Goal: Information Seeking & Learning: Learn about a topic

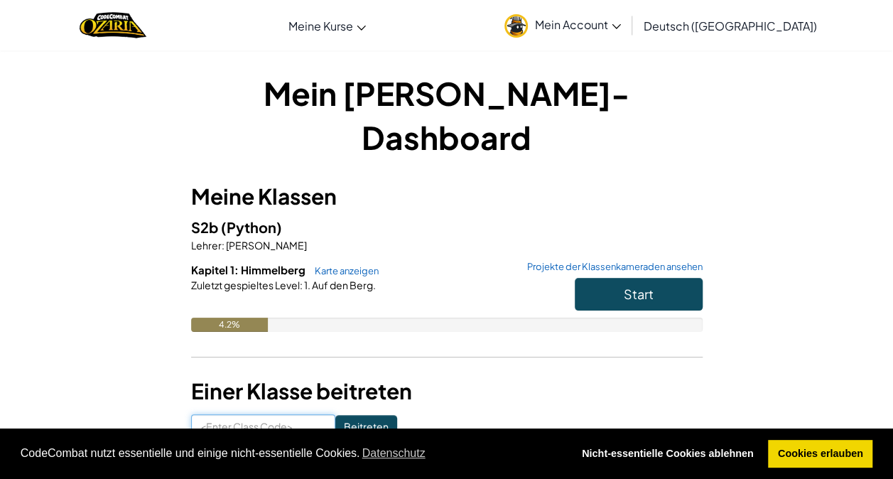
click at [274, 414] on input at bounding box center [263, 426] width 144 height 24
click at [278, 414] on input at bounding box center [263, 426] width 144 height 24
click at [649, 285] on span "Start" at bounding box center [638, 293] width 30 height 16
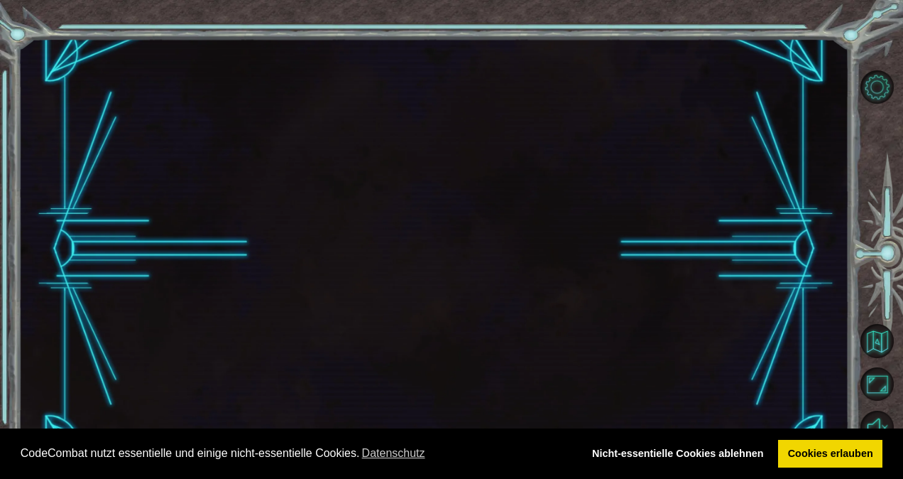
click at [663, 255] on div at bounding box center [433, 248] width 831 height 421
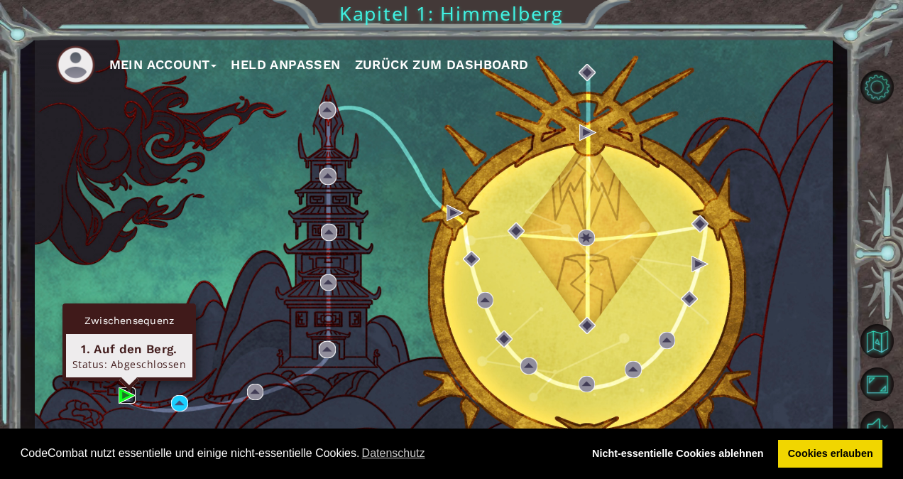
click at [124, 395] on img at bounding box center [127, 395] width 17 height 17
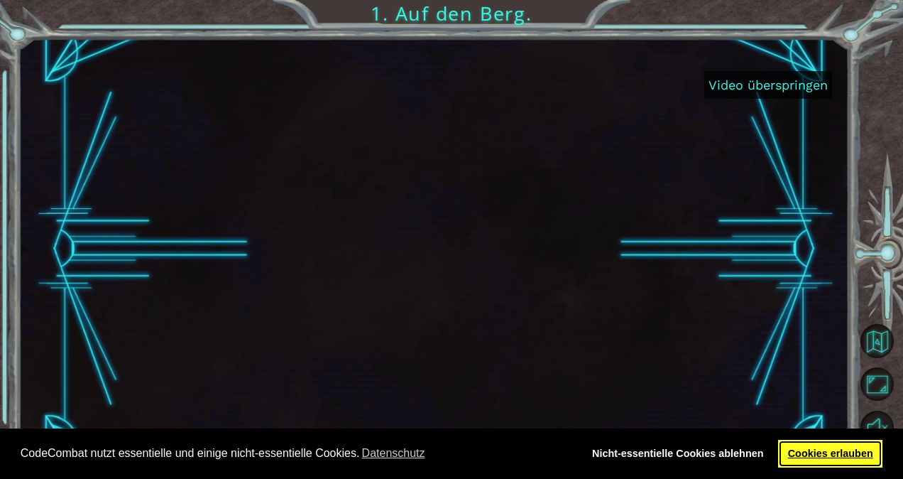
click at [851, 453] on link "Cookies erlauben" at bounding box center [830, 454] width 104 height 28
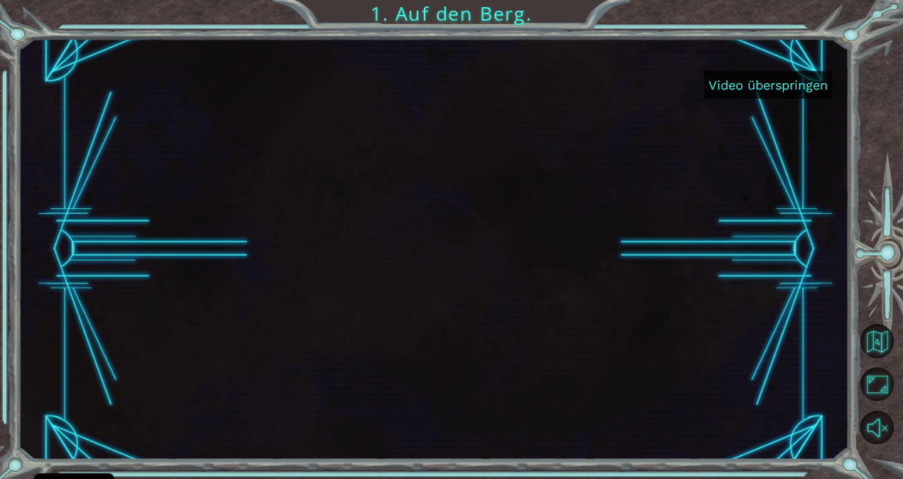
click at [789, 78] on button "Video überspringen" at bounding box center [768, 85] width 128 height 28
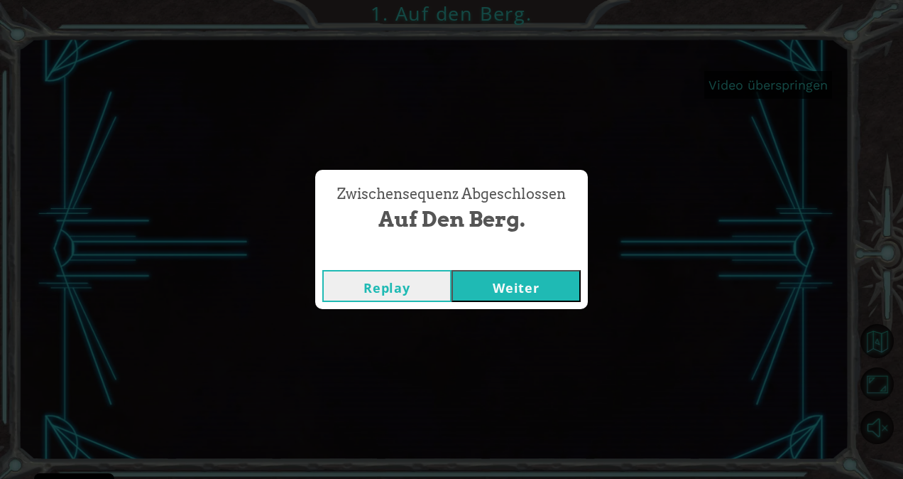
click at [527, 280] on button "Weiter" at bounding box center [516, 286] width 129 height 32
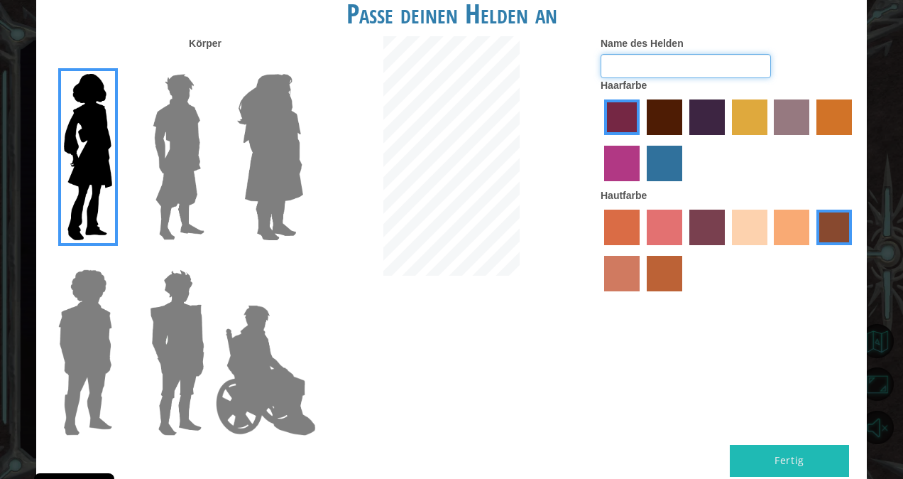
click at [713, 58] on input "Name des Helden" at bounding box center [686, 66] width 170 height 24
type input "Rico"
click at [189, 148] on img at bounding box center [178, 157] width 63 height 178
click at [210, 65] on input "Hero Lars" at bounding box center [210, 65] width 0 height 0
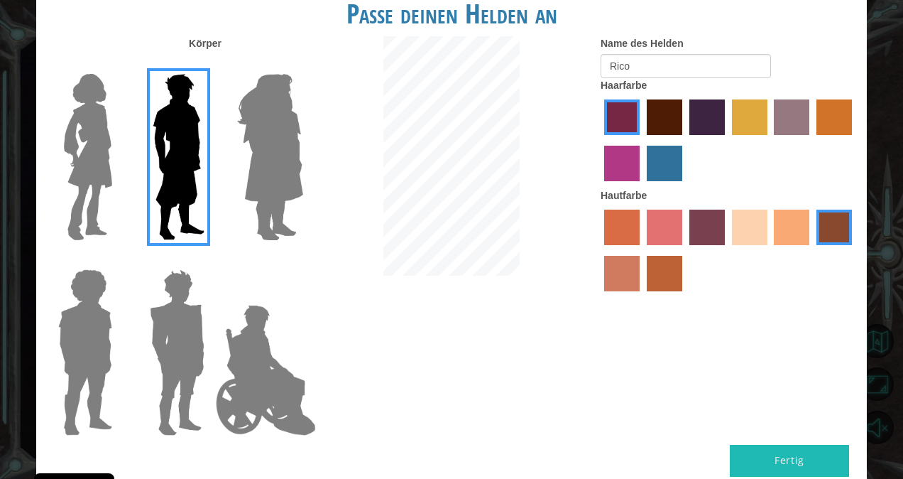
click at [744, 114] on label "tulip tree hair color" at bounding box center [750, 117] width 36 height 36
click at [727, 140] on input "tulip tree hair color" at bounding box center [727, 140] width 0 height 0
click at [753, 233] on label "sandy beach skin color" at bounding box center [750, 227] width 36 height 36
click at [727, 250] on input "sandy beach skin color" at bounding box center [727, 250] width 0 height 0
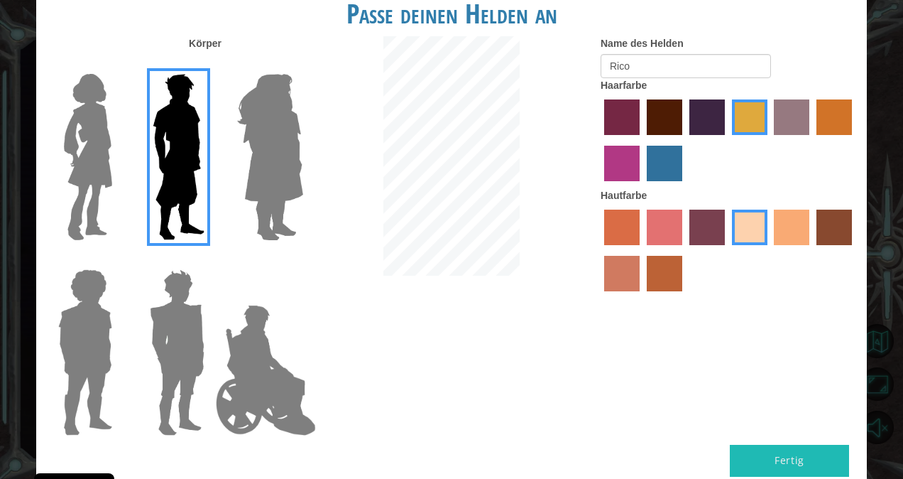
click at [804, 104] on label "bazaar hair color" at bounding box center [792, 117] width 36 height 36
click at [770, 140] on input "bazaar hair color" at bounding box center [770, 140] width 0 height 0
click at [660, 114] on label "maroon hair color" at bounding box center [665, 117] width 36 height 36
click at [642, 140] on input "maroon hair color" at bounding box center [642, 140] width 0 height 0
click at [633, 118] on label "paprika hair color" at bounding box center [622, 117] width 36 height 36
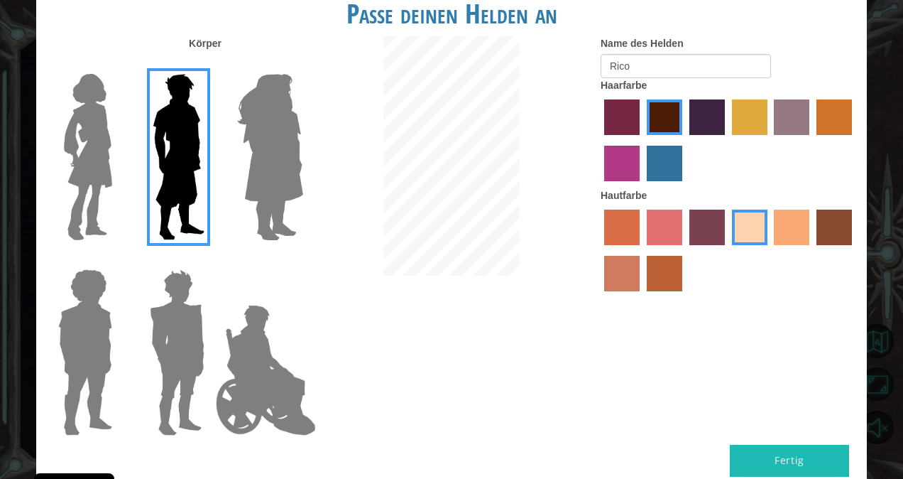
click at [599, 140] on input "paprika hair color" at bounding box center [599, 140] width 0 height 0
click at [633, 118] on label "paprika hair color" at bounding box center [622, 117] width 36 height 36
click at [599, 140] on input "paprika hair color" at bounding box center [599, 140] width 0 height 0
drag, startPoint x: 633, startPoint y: 118, endPoint x: 660, endPoint y: 119, distance: 26.3
click at [660, 119] on label "maroon hair color" at bounding box center [665, 117] width 36 height 36
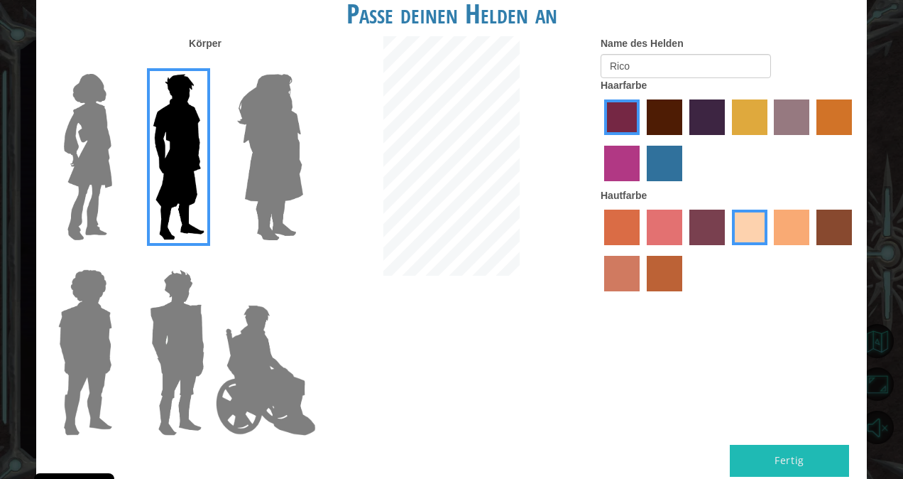
click at [642, 140] on input "maroon hair color" at bounding box center [642, 140] width 0 height 0
click at [663, 180] on label "lachmara hair color" at bounding box center [665, 164] width 36 height 36
click at [642, 186] on input "lachmara hair color" at bounding box center [642, 186] width 0 height 0
click at [657, 112] on label "maroon hair color" at bounding box center [665, 117] width 36 height 36
click at [642, 140] on input "maroon hair color" at bounding box center [642, 140] width 0 height 0
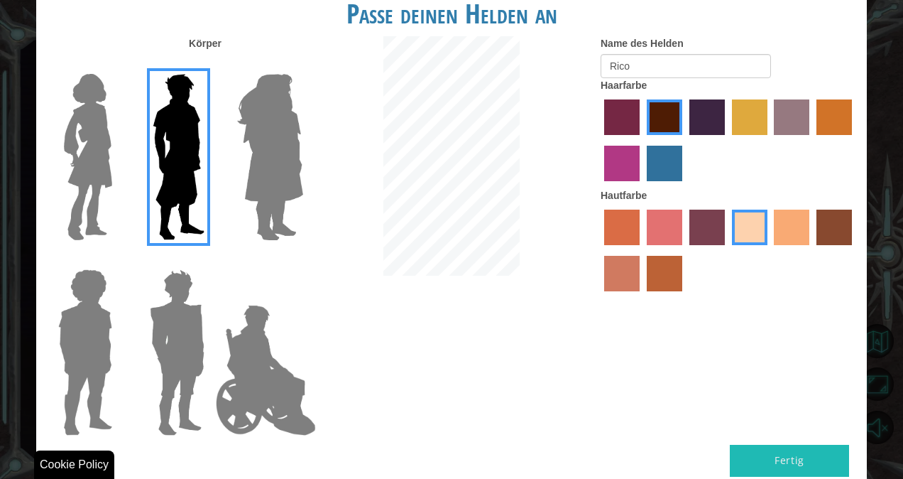
click at [826, 473] on button "Fertig" at bounding box center [789, 460] width 119 height 32
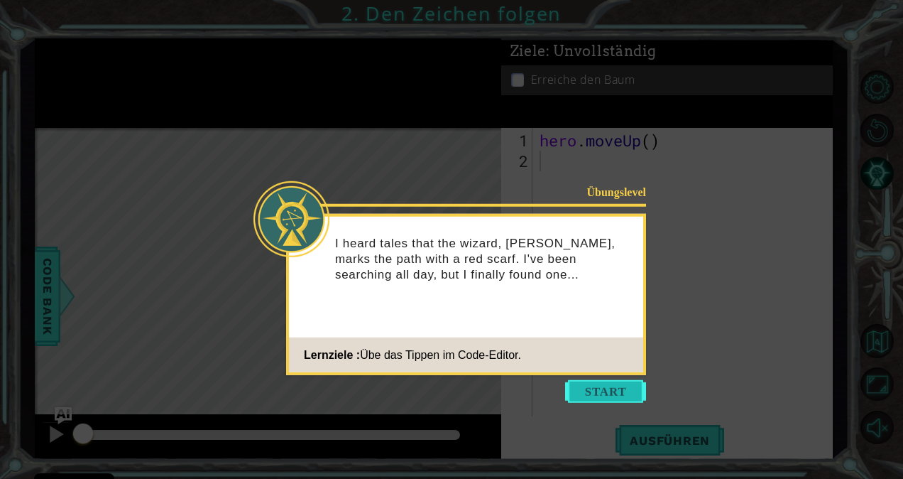
click at [611, 395] on button "Start" at bounding box center [605, 391] width 81 height 23
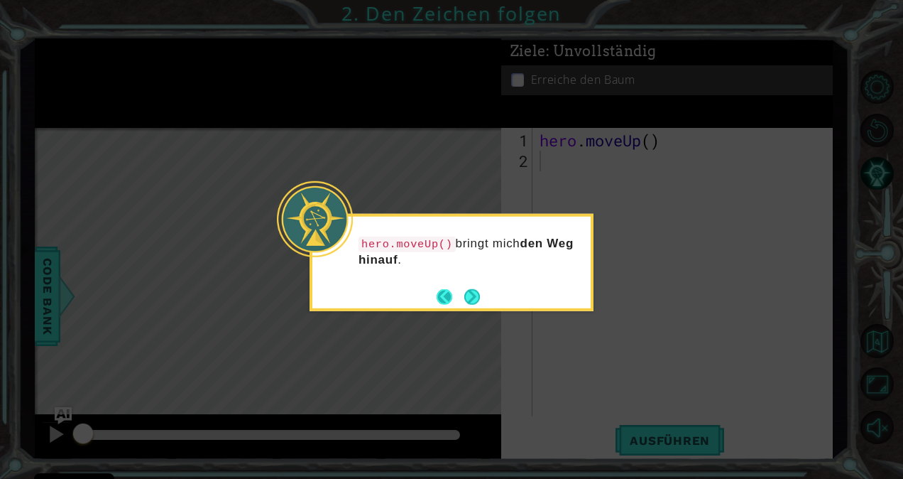
click at [462, 294] on button "Back" at bounding box center [451, 296] width 28 height 16
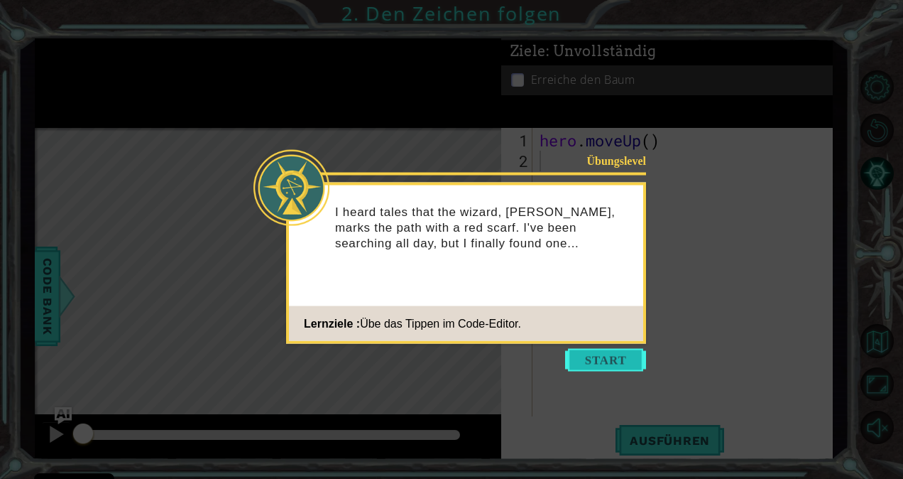
click at [604, 362] on button "Start" at bounding box center [605, 360] width 81 height 23
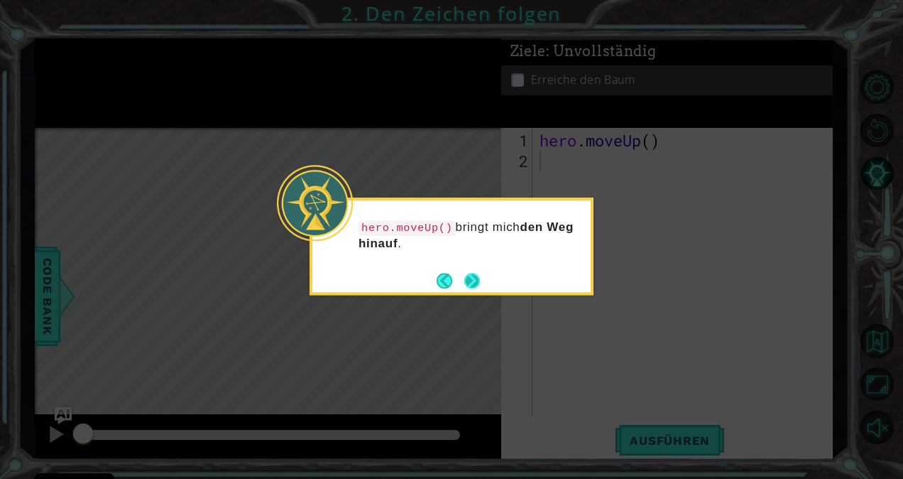
click at [466, 281] on button "Next" at bounding box center [472, 281] width 16 height 16
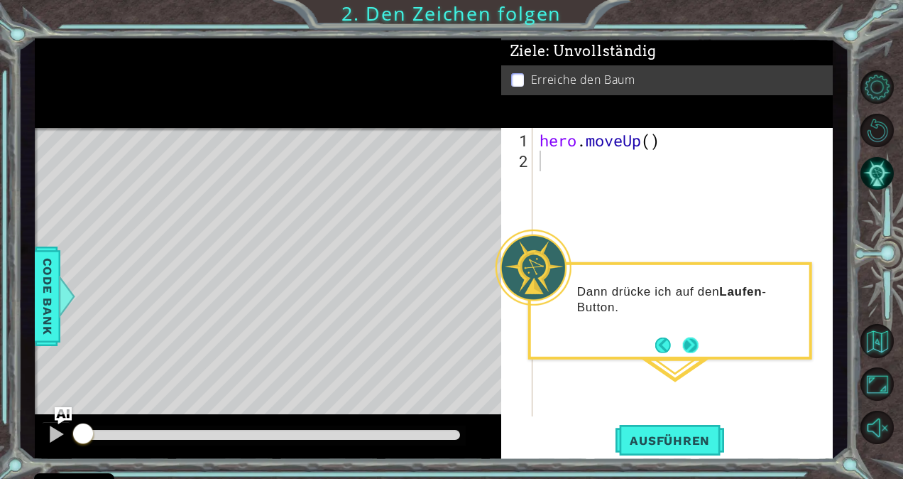
click at [689, 345] on button "Next" at bounding box center [691, 345] width 16 height 16
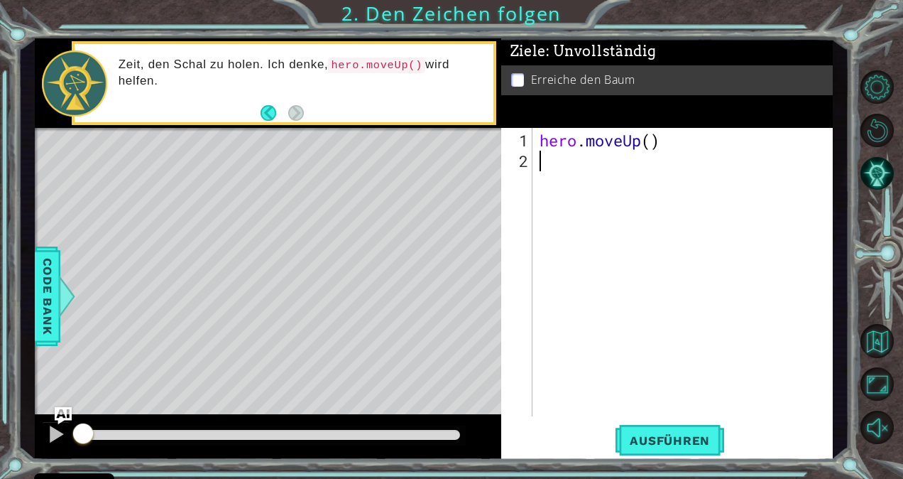
click at [555, 160] on div "hero . moveUp ( )" at bounding box center [687, 294] width 300 height 329
click at [693, 436] on span "Ausführen" at bounding box center [670, 440] width 109 height 14
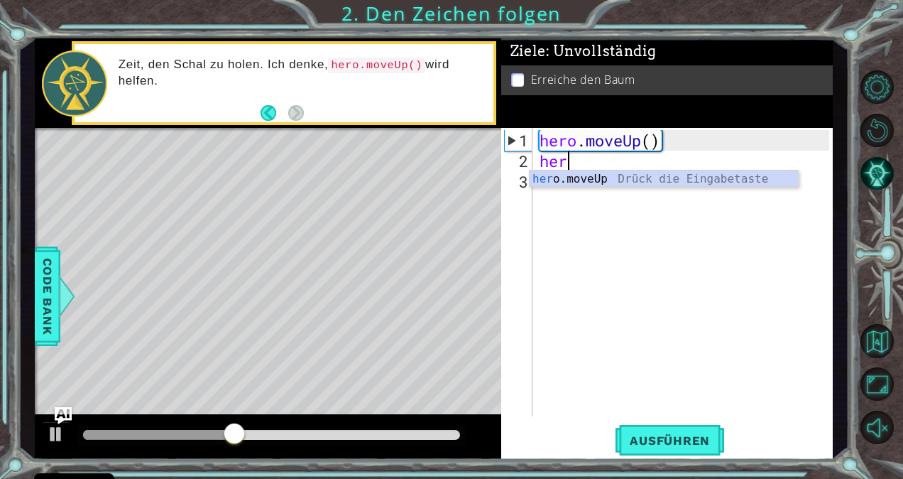
scroll to position [0, 1]
type textarea "hero"
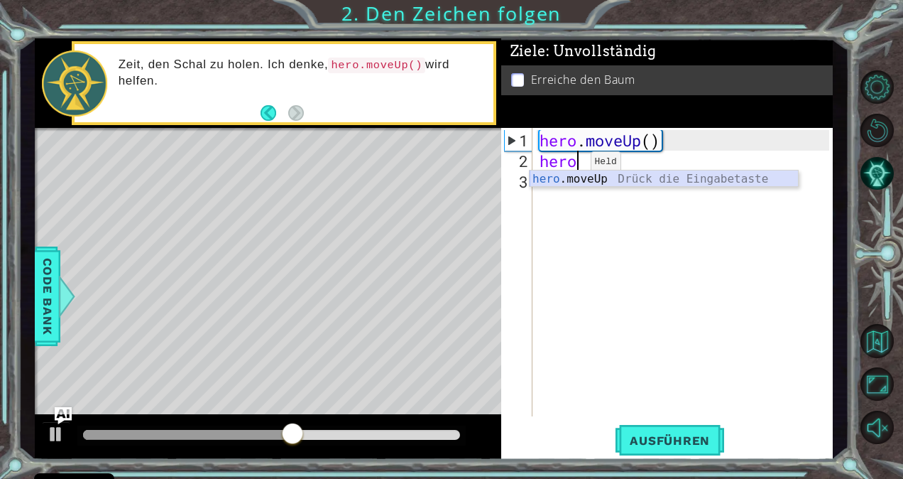
click at [626, 175] on div "hero .moveUp Drück die Eingabetaste" at bounding box center [664, 195] width 269 height 51
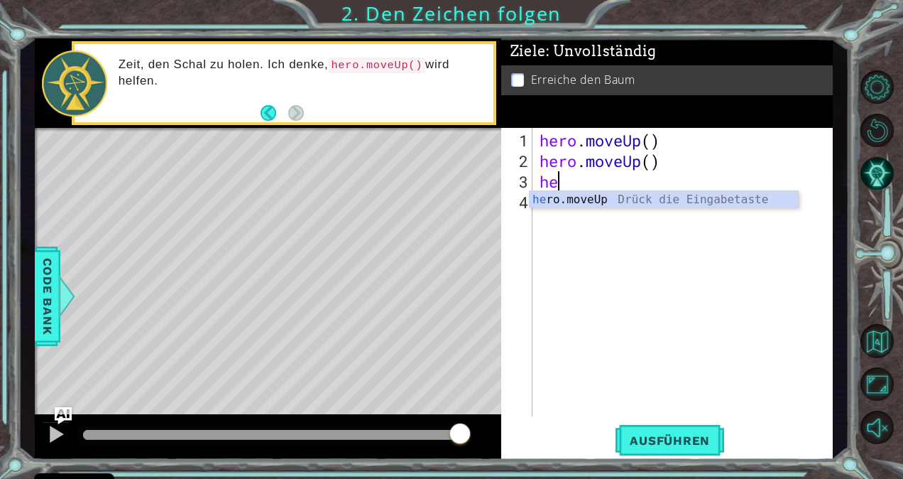
type textarea "her"
click at [572, 199] on div "her o.moveUp Drück die Eingabetaste" at bounding box center [664, 216] width 269 height 51
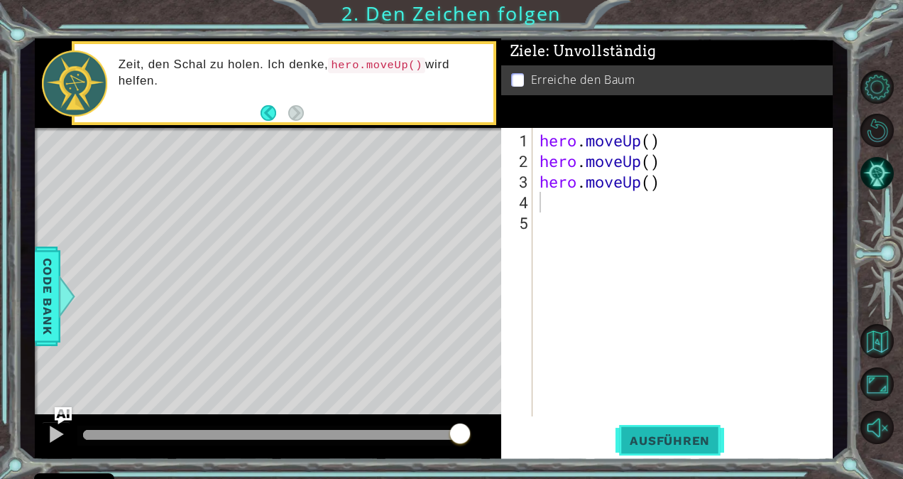
click at [666, 442] on span "Ausführen" at bounding box center [670, 440] width 109 height 14
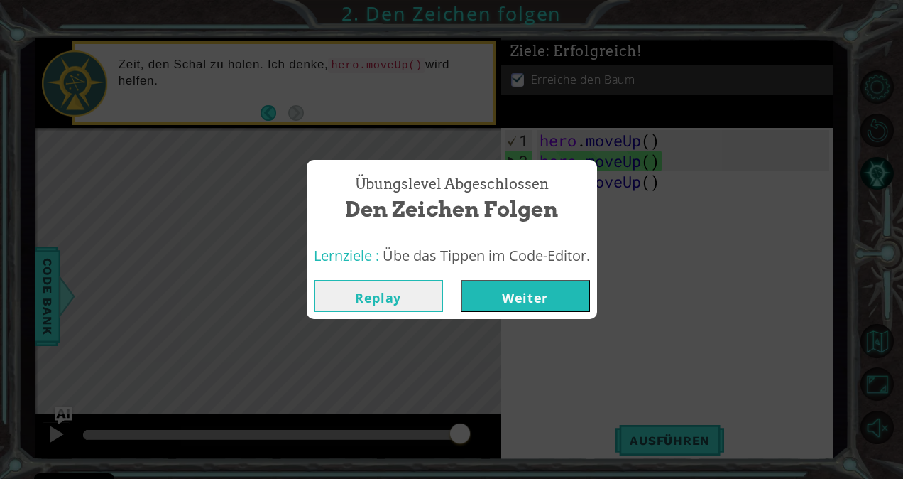
click at [552, 291] on button "Weiter" at bounding box center [525, 296] width 129 height 32
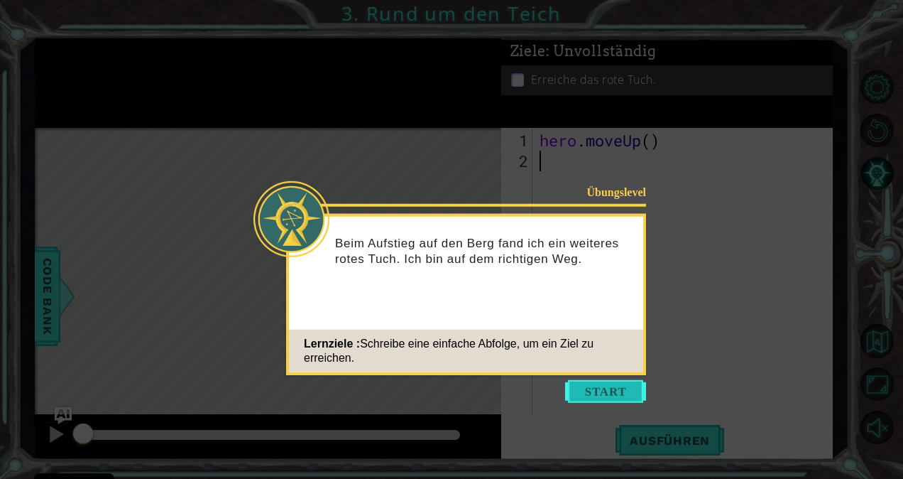
click at [611, 388] on button "Start" at bounding box center [605, 391] width 81 height 23
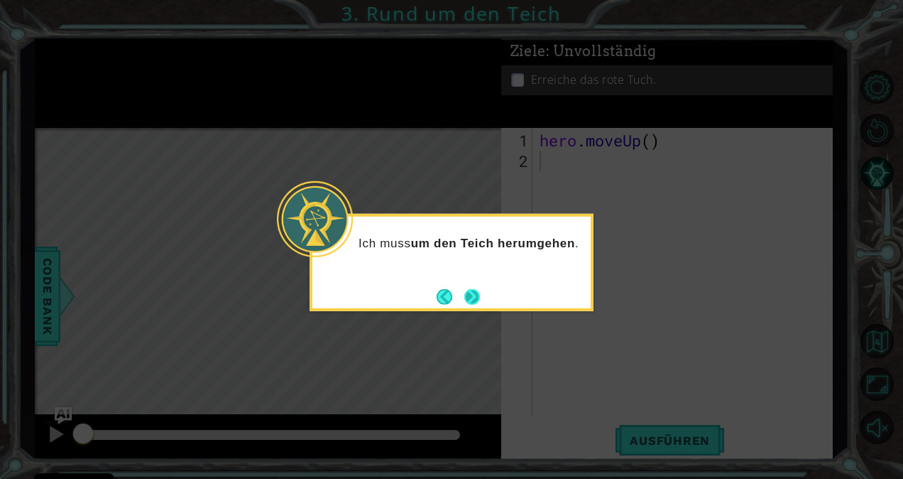
click at [470, 297] on button "Next" at bounding box center [472, 296] width 16 height 16
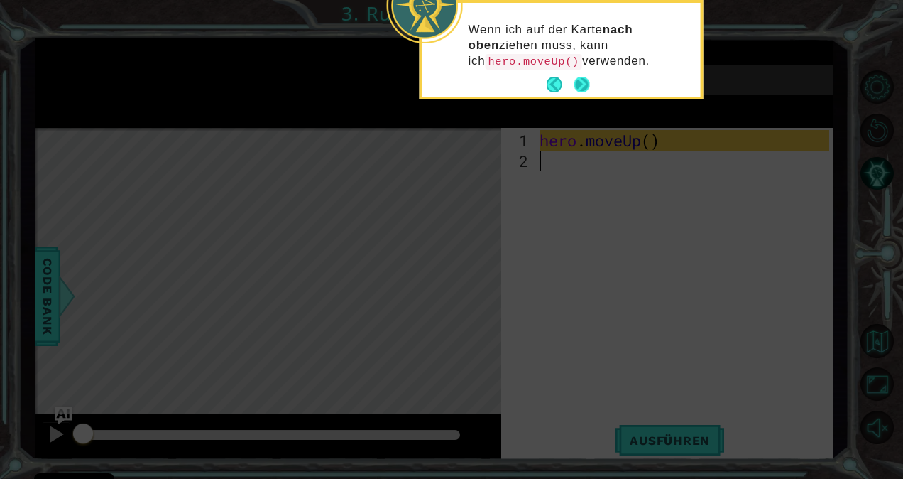
click at [575, 91] on button "Next" at bounding box center [582, 85] width 16 height 16
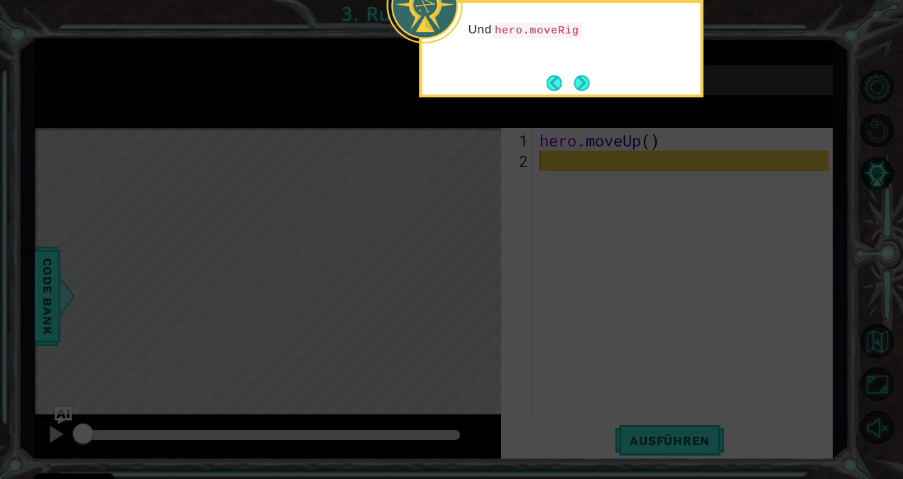
click at [575, 91] on button "Next" at bounding box center [582, 83] width 16 height 16
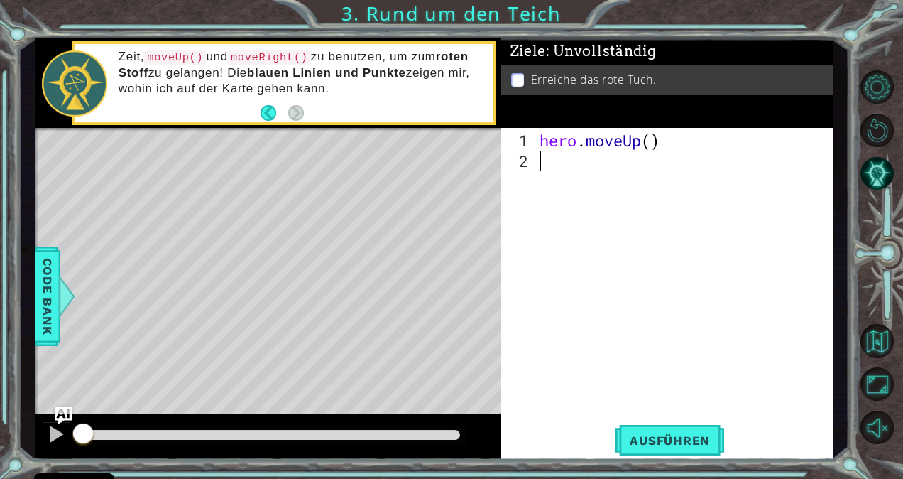
click at [545, 168] on div "hero . moveUp ( )" at bounding box center [687, 294] width 300 height 329
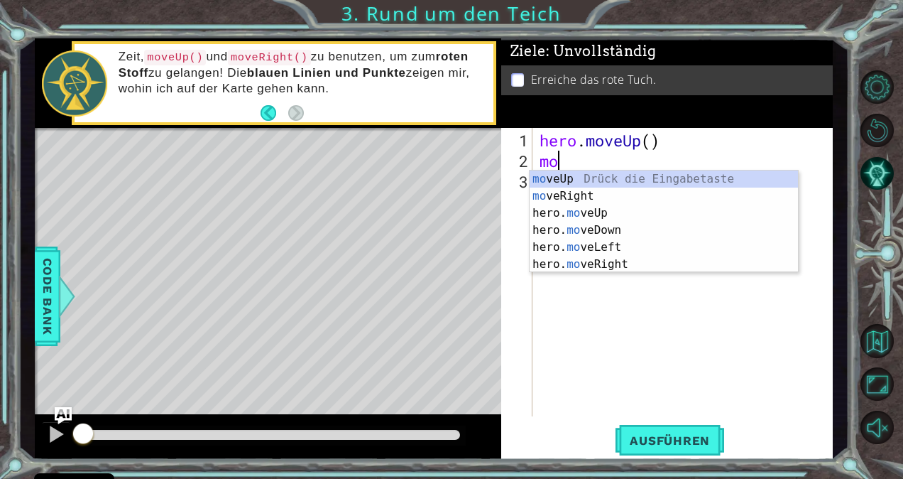
type textarea "mov"
click at [611, 182] on div "mov eUp Drück die Eingabetaste mov eRight Drück die Eingabetaste hero. mov eUp …" at bounding box center [664, 238] width 269 height 136
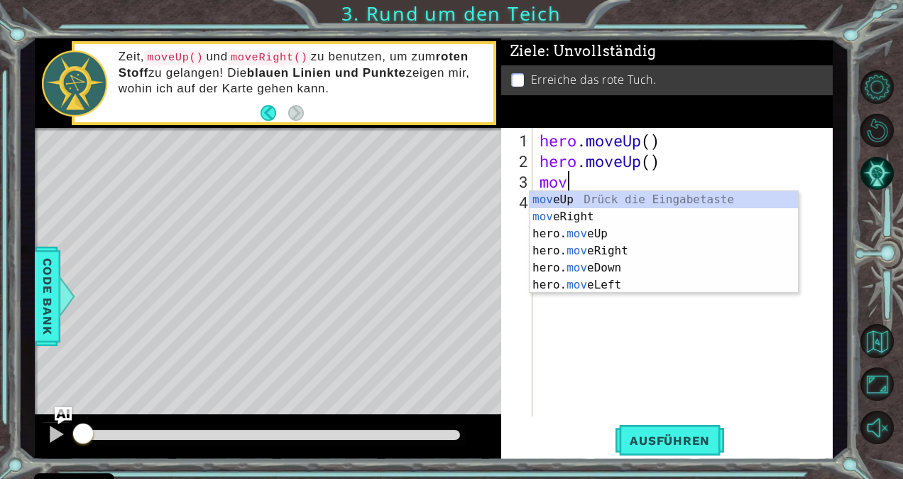
type textarea "move"
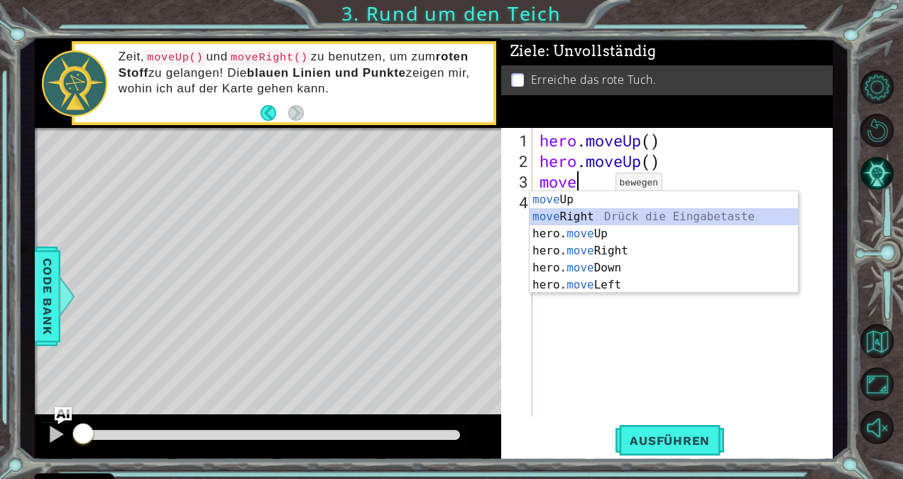
click at [585, 213] on div "move Up Drück die Eingabetaste move Right Drück die Eingabetaste hero. move Up …" at bounding box center [664, 259] width 269 height 136
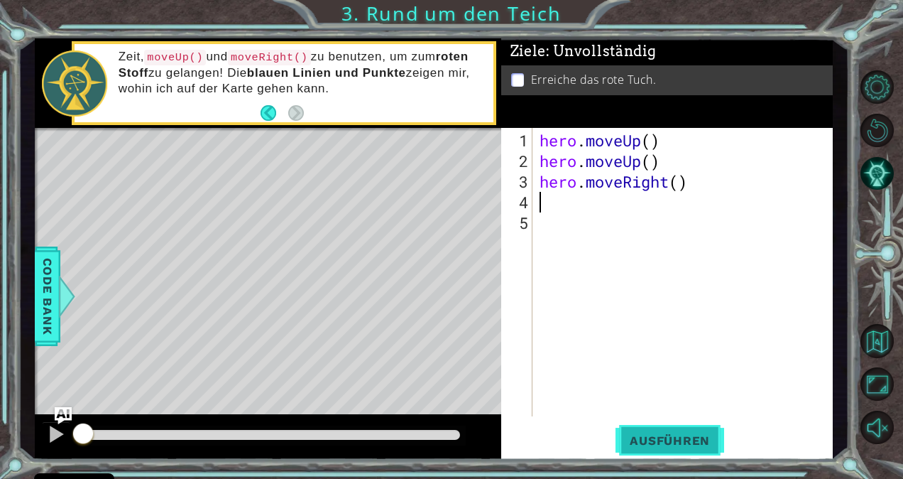
click at [662, 439] on span "Ausführen" at bounding box center [670, 440] width 109 height 14
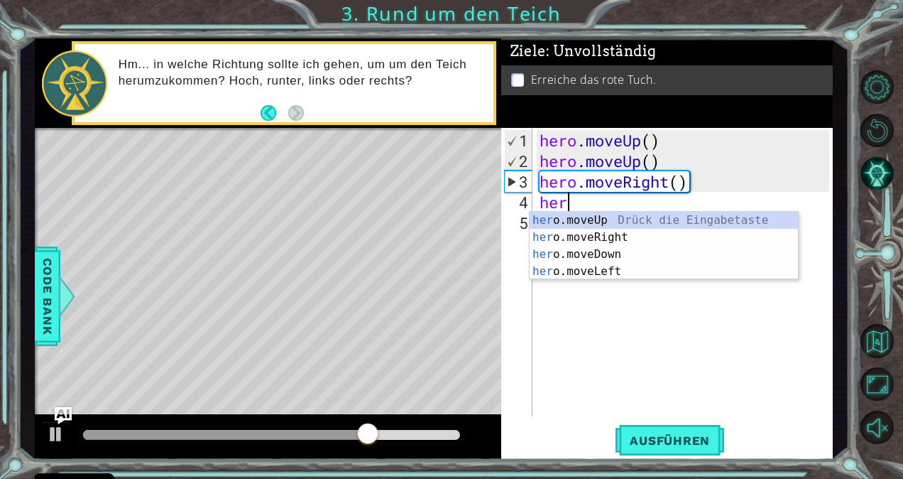
type textarea "her"
click at [608, 212] on div "her o.moveUp Drück die Eingabetaste her o.moveRight Drück die Eingabetaste her …" at bounding box center [664, 263] width 269 height 102
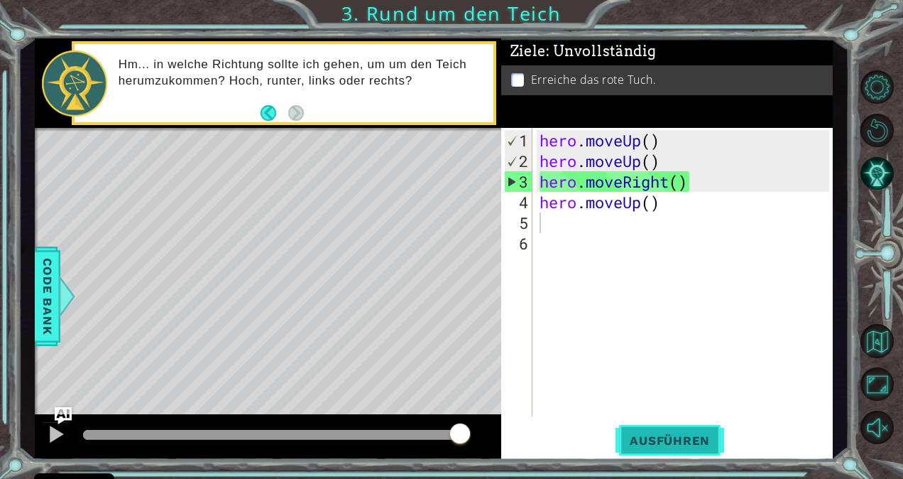
click at [650, 436] on span "Ausführen" at bounding box center [670, 440] width 109 height 14
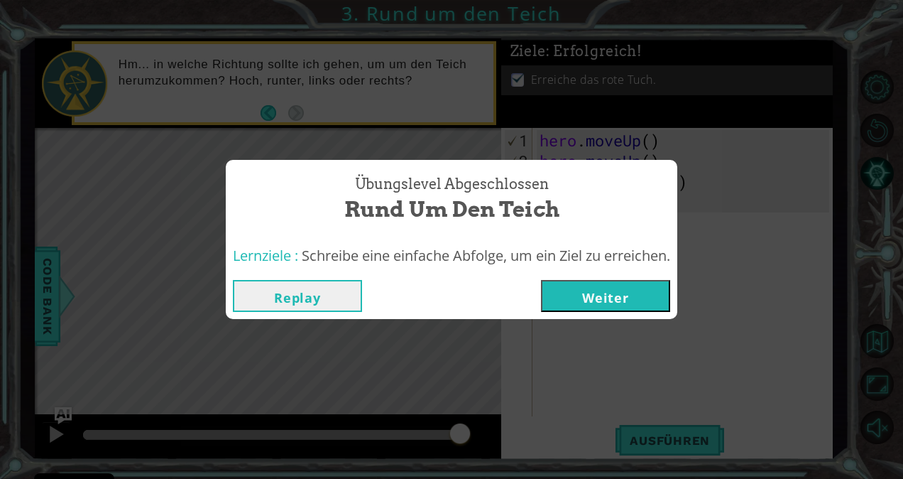
click at [634, 289] on button "Weiter" at bounding box center [605, 296] width 129 height 32
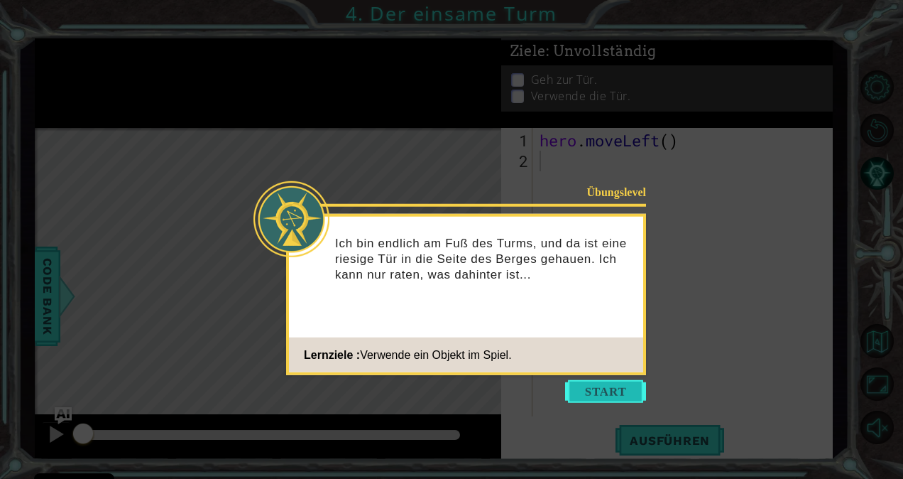
click at [591, 390] on button "Start" at bounding box center [605, 391] width 81 height 23
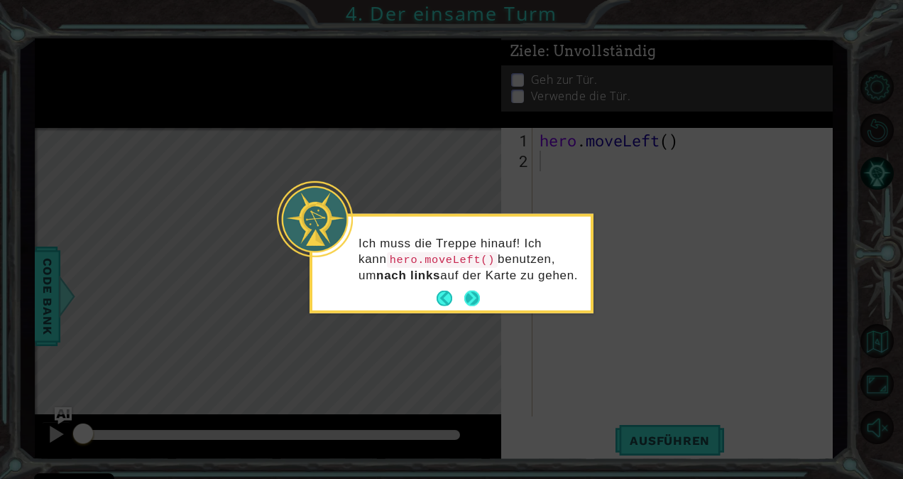
click at [473, 295] on button "Next" at bounding box center [472, 298] width 16 height 16
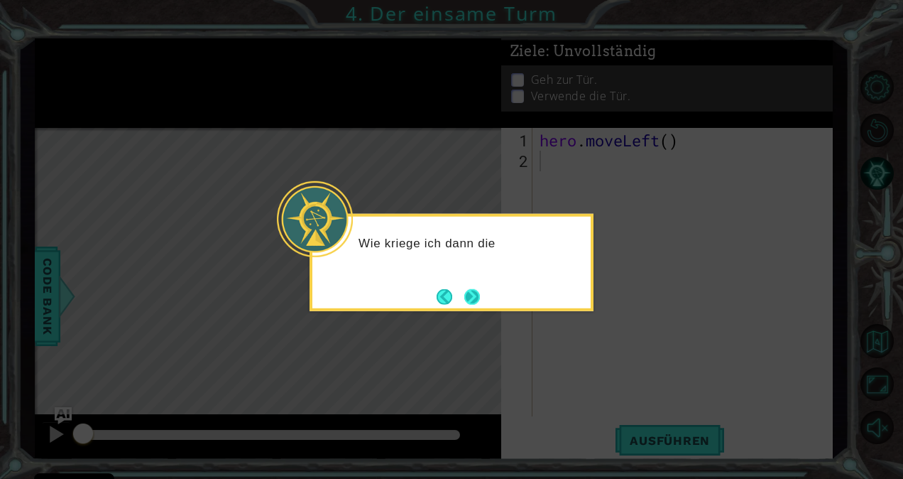
click at [475, 297] on button "Next" at bounding box center [472, 296] width 16 height 16
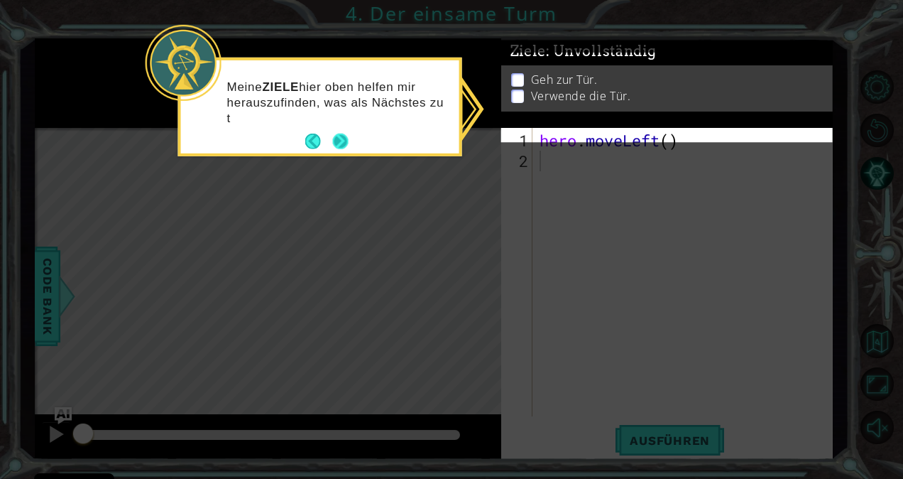
click at [338, 142] on button "Next" at bounding box center [341, 141] width 16 height 16
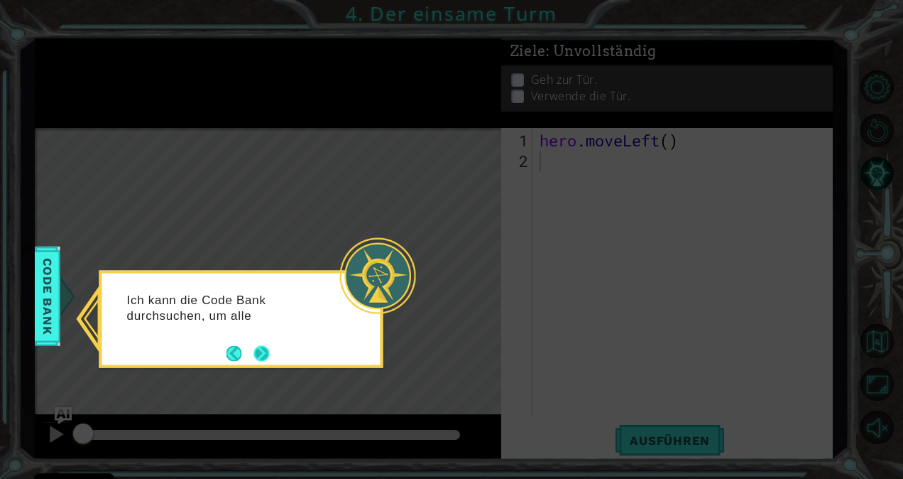
click at [263, 346] on button "Next" at bounding box center [262, 353] width 16 height 16
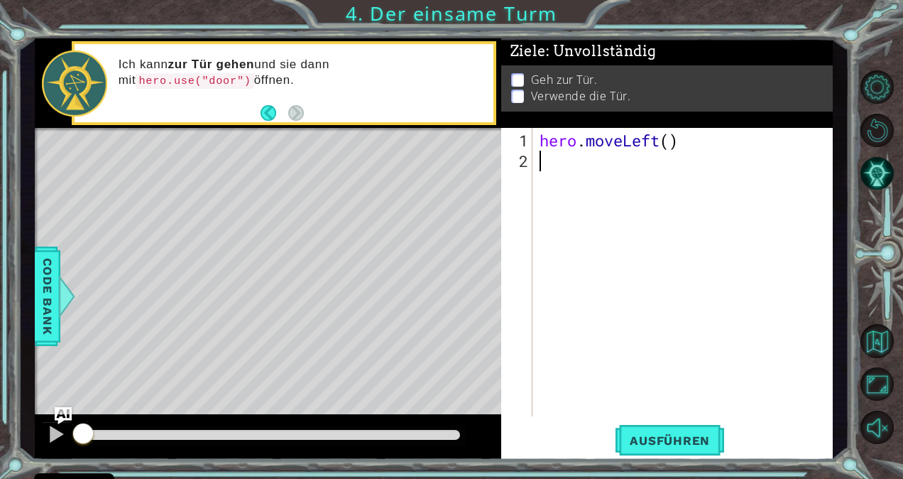
click at [569, 168] on div "hero . moveLeft ( )" at bounding box center [687, 294] width 300 height 329
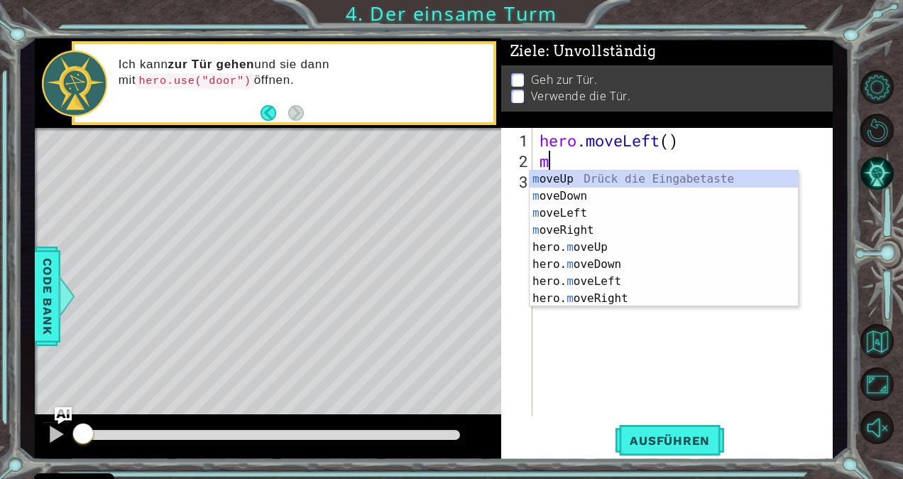
type textarea "mo"
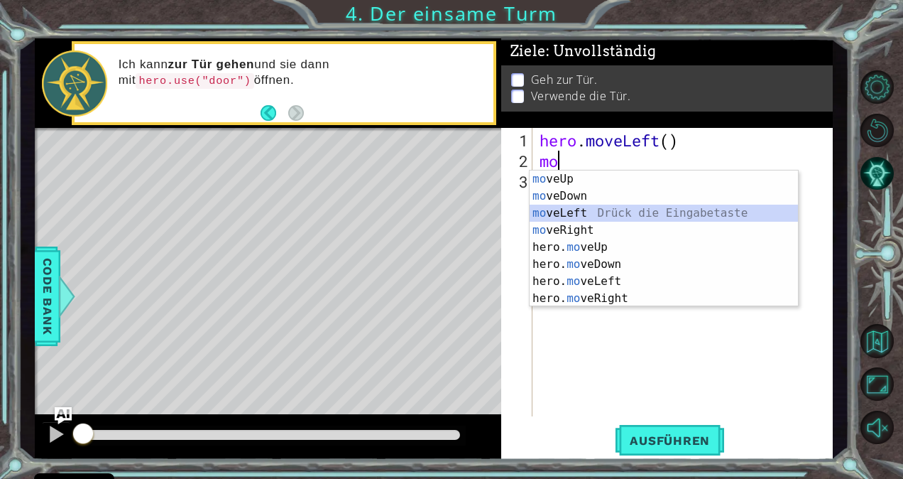
click at [584, 212] on div "mo veUp Drück die Eingabetaste mo veDown Drück die Eingabetaste mo veLeft Drück…" at bounding box center [664, 255] width 269 height 170
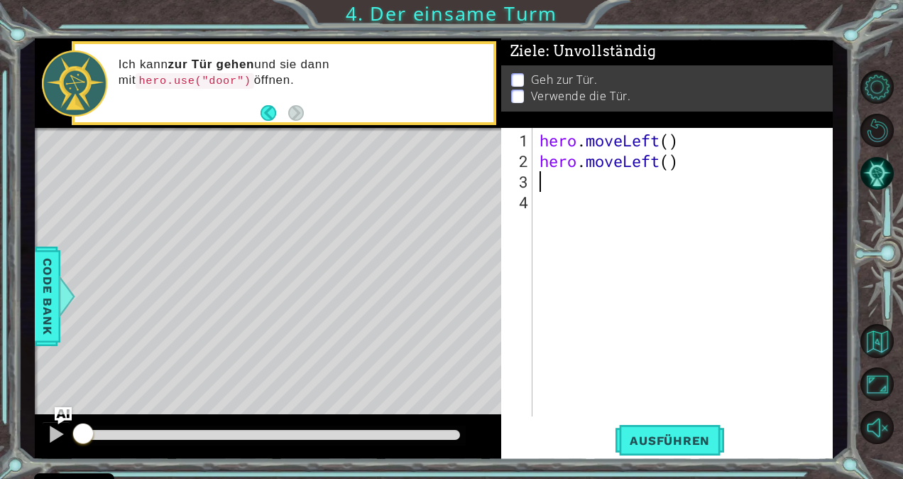
type textarea "m"
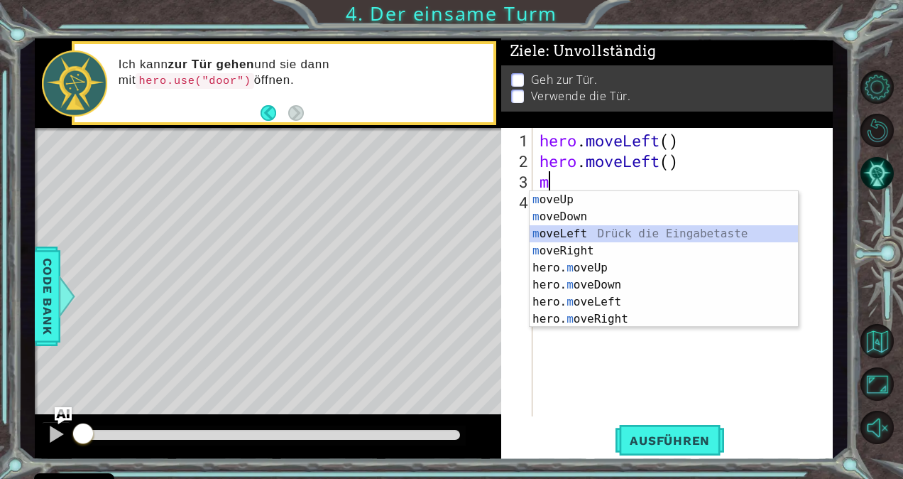
click at [586, 235] on div "m oveUp Drück die Eingabetaste m oveDown Drück die Eingabetaste m oveLeft Drück…" at bounding box center [664, 276] width 269 height 170
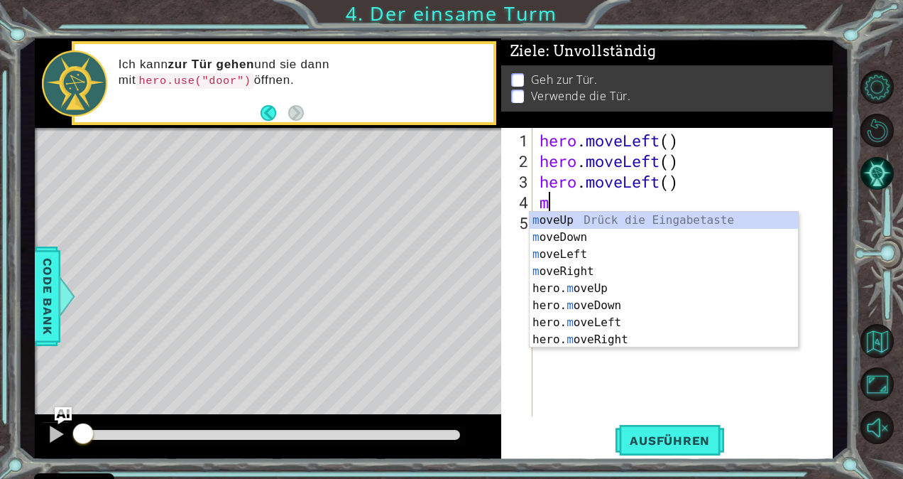
type textarea "mo"
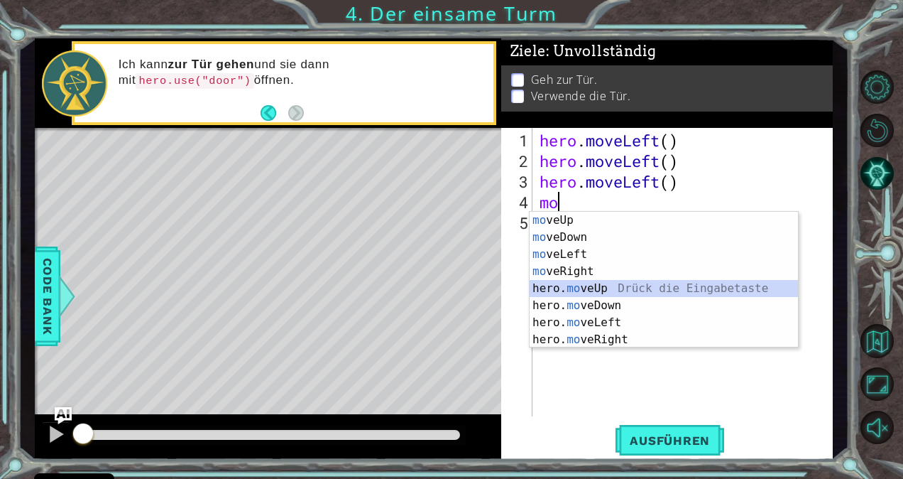
click at [608, 286] on div "mo veUp Drück die Eingabetaste mo veDown Drück die Eingabetaste mo veLeft Drück…" at bounding box center [664, 297] width 269 height 170
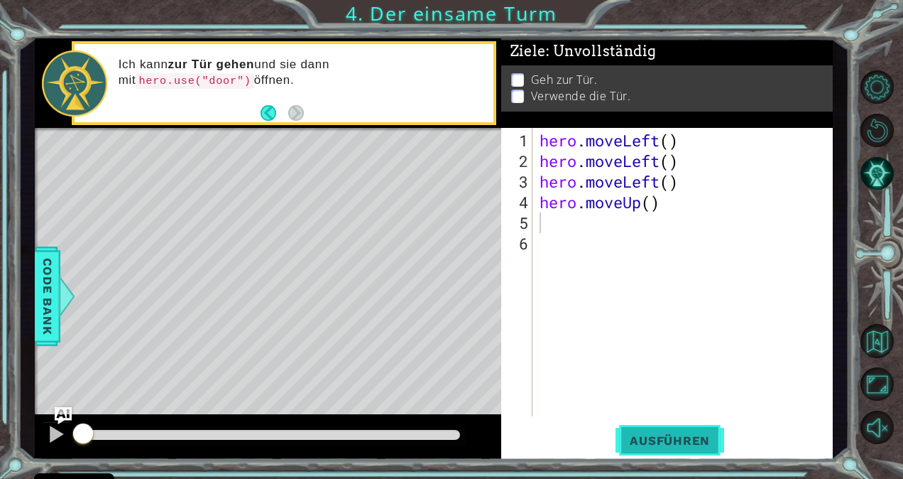
click at [674, 437] on span "Ausführen" at bounding box center [670, 440] width 109 height 14
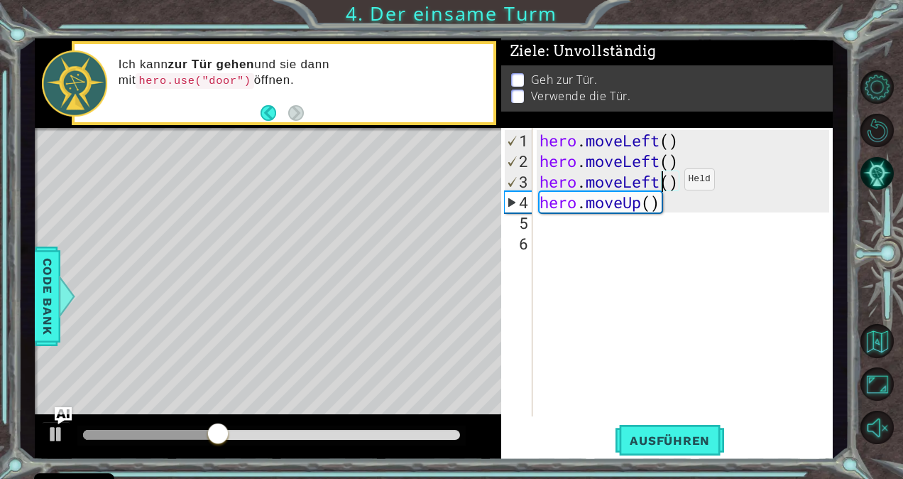
click at [663, 185] on div "hero . moveLeft ( ) hero . moveLeft ( ) hero . moveLeft ( ) hero . moveUp ( )" at bounding box center [687, 294] width 300 height 329
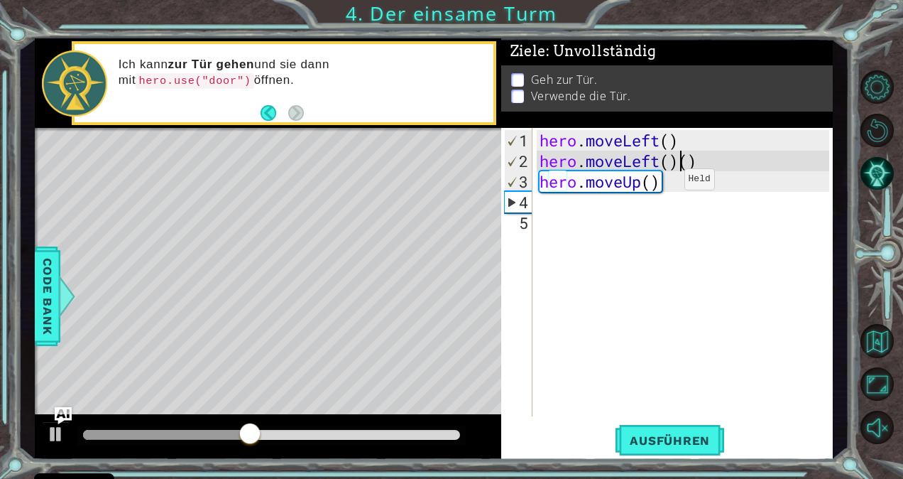
type textarea "hero.move()"
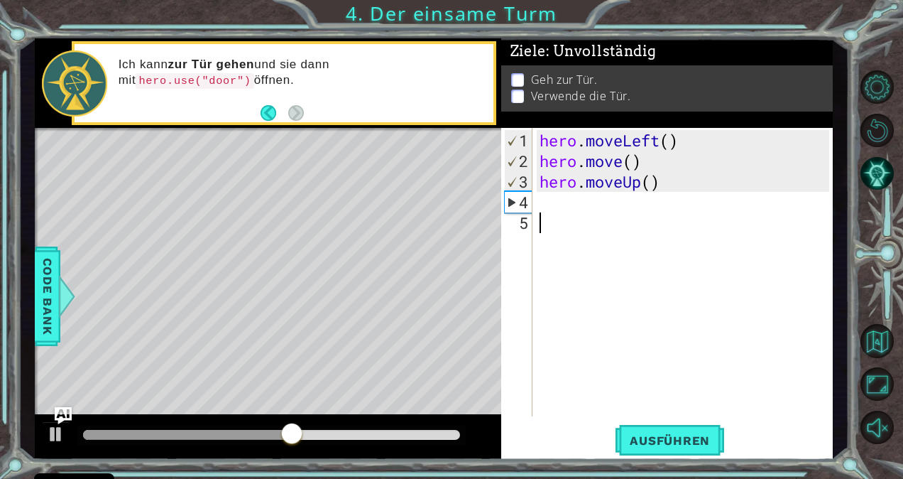
click at [636, 278] on div "hero . moveLeft ( ) hero . move ( ) hero . moveUp ( )" at bounding box center [687, 294] width 300 height 329
click at [687, 440] on span "Ausführen" at bounding box center [670, 440] width 109 height 14
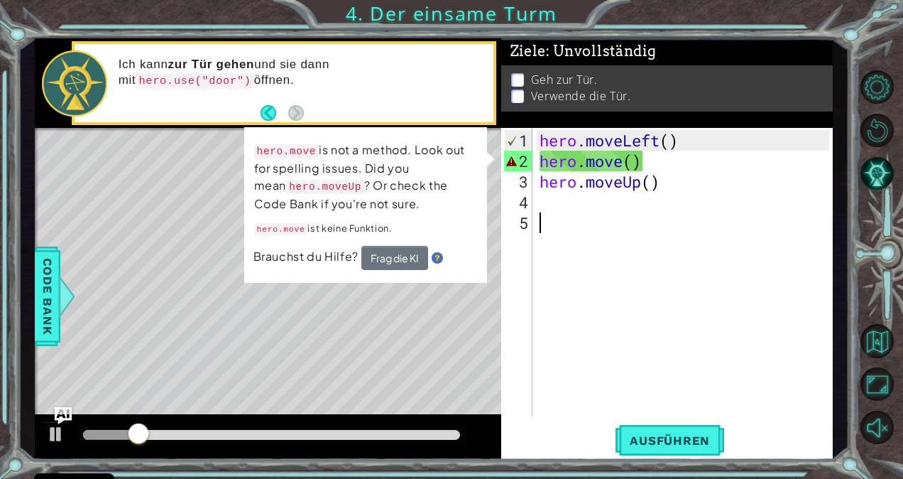
click at [617, 327] on div "hero . moveLeft ( ) hero . move ( ) hero . moveUp ( )" at bounding box center [687, 294] width 300 height 329
click at [606, 155] on div "hero . moveLeft ( ) hero . move ( ) hero . moveUp ( )" at bounding box center [687, 294] width 300 height 329
click at [662, 163] on div "hero . moveLeft ( ) hero . move ( ) hero . moveUp ( )" at bounding box center [687, 294] width 300 height 329
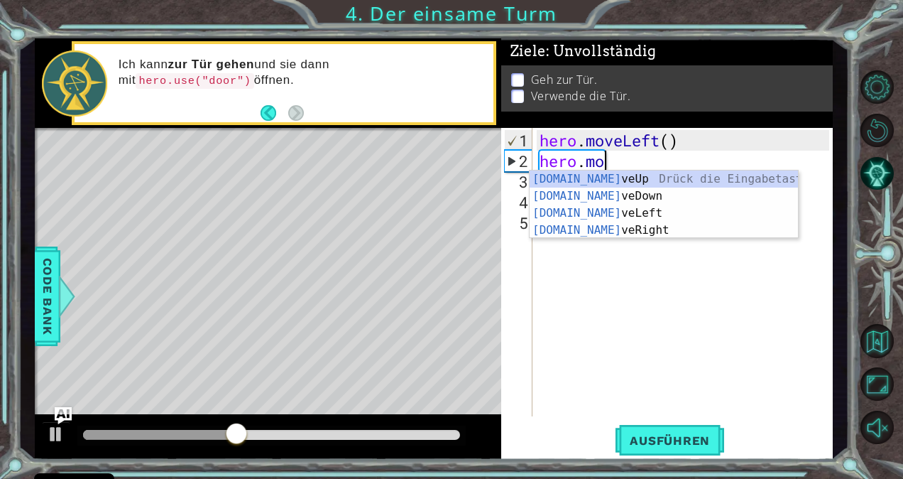
type textarea "h"
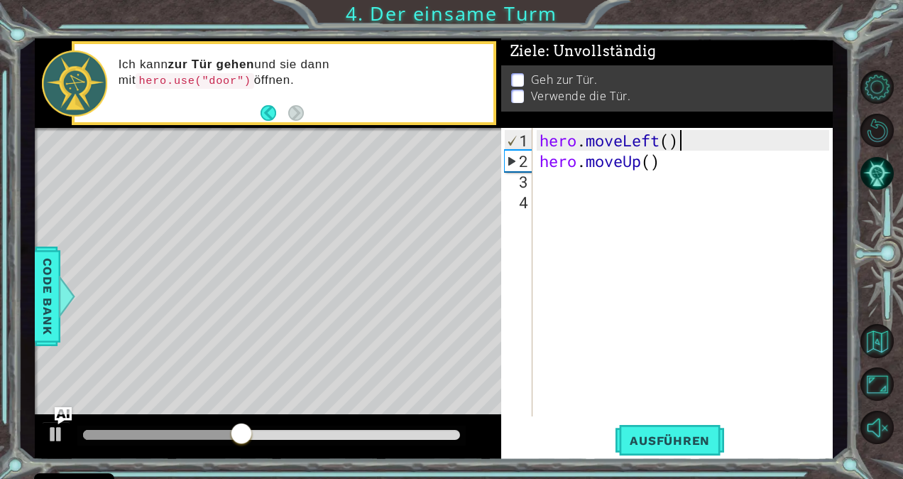
type textarea "hero.moveL"
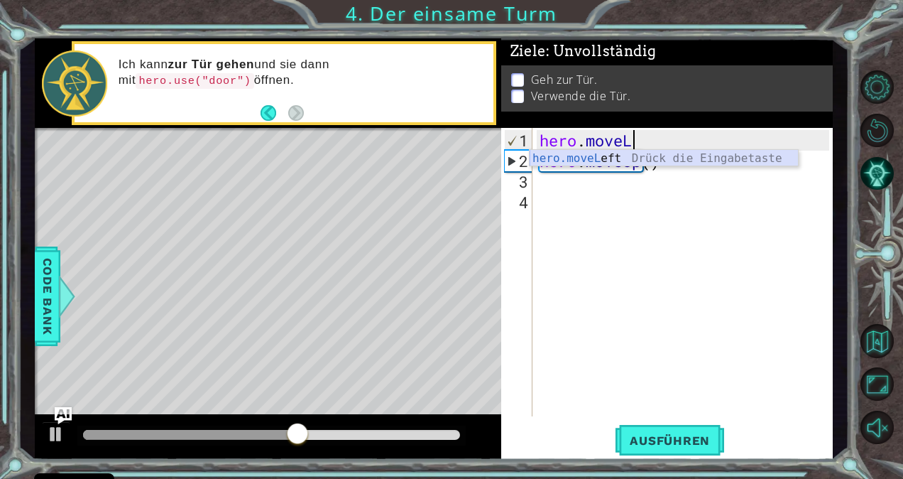
click at [654, 162] on div "hero.moveL eft Drück die Eingabetaste" at bounding box center [664, 175] width 269 height 51
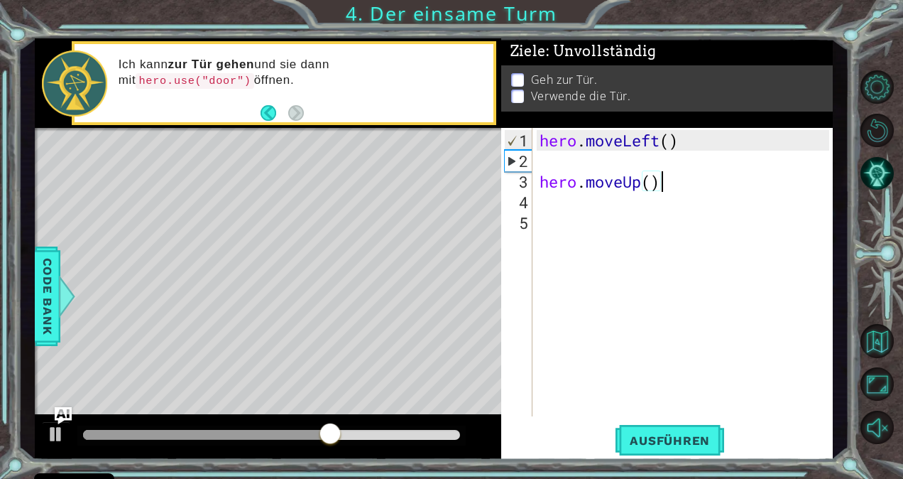
click at [663, 179] on div "hero . moveLeft ( ) hero . moveUp ( )" at bounding box center [687, 294] width 300 height 329
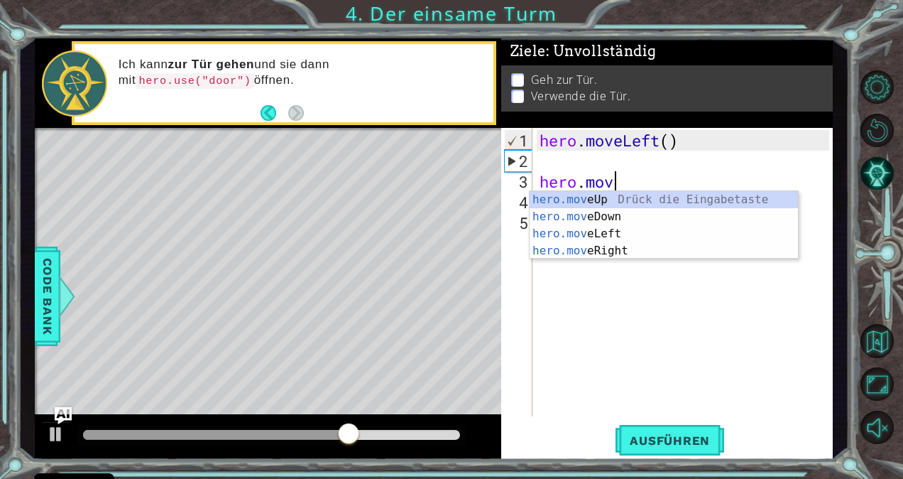
type textarea "h"
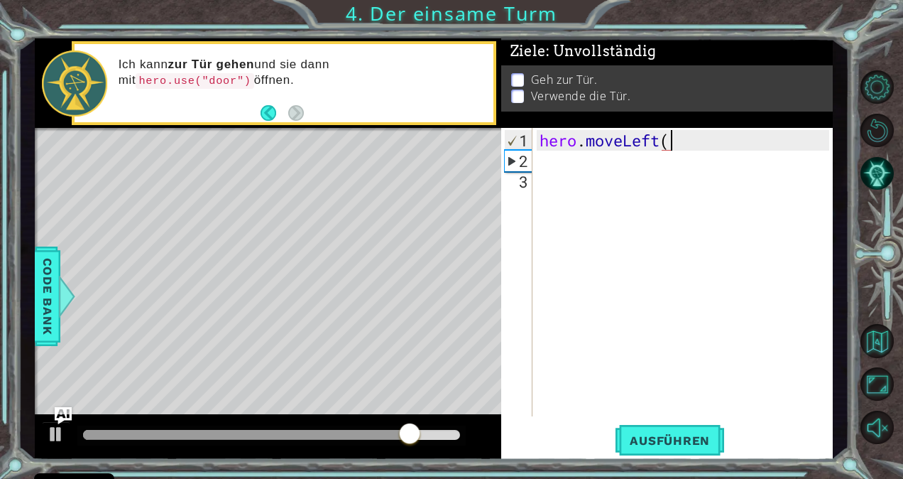
type textarea "hero.moveLeft()"
click at [564, 173] on div "hero . moveLeft ( )" at bounding box center [687, 294] width 300 height 329
click at [557, 168] on div "hero . moveLeft ( )" at bounding box center [687, 294] width 300 height 329
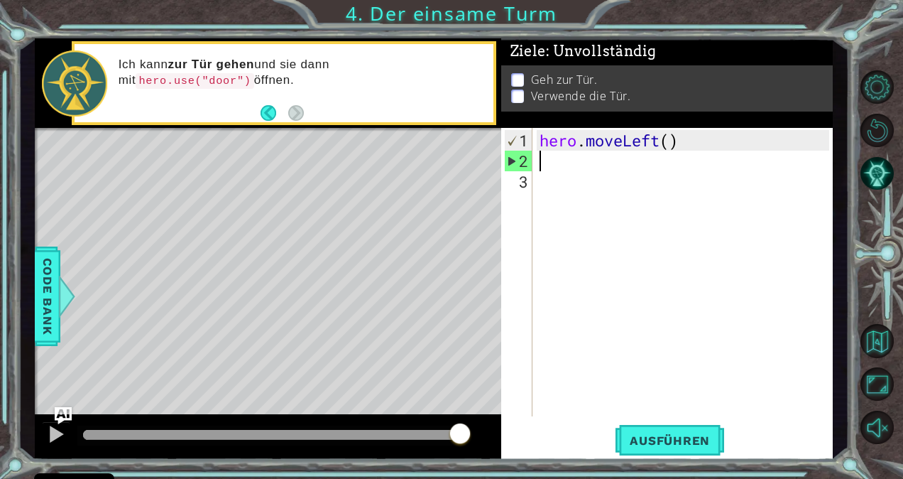
type textarea "h"
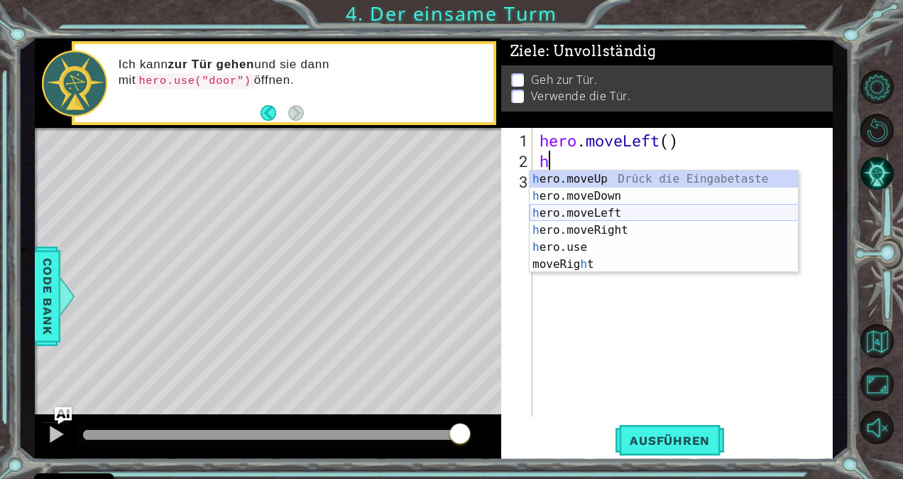
click at [604, 204] on div "h ero.moveUp Drück die Eingabetaste h ero.moveDown Drück die Eingabetaste h ero…" at bounding box center [664, 238] width 269 height 136
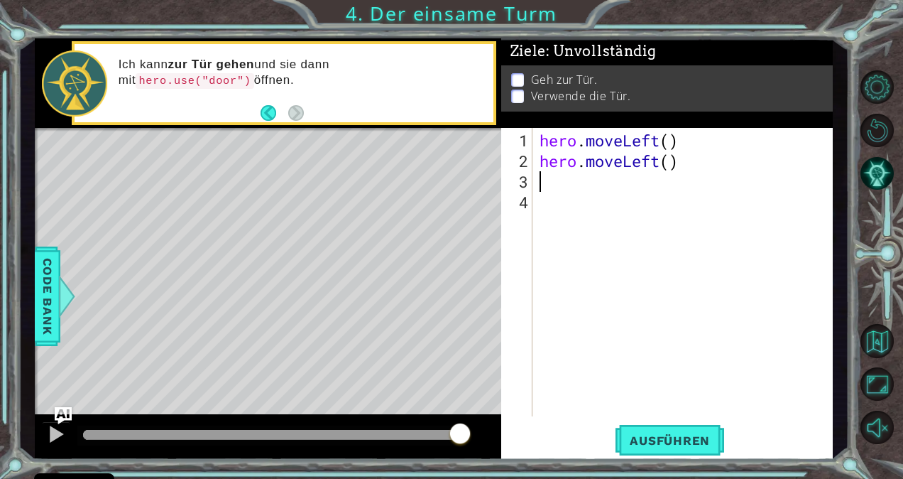
type textarea "h"
drag, startPoint x: 605, startPoint y: 190, endPoint x: 583, endPoint y: 180, distance: 23.9
click at [583, 180] on div "hero . moveLeft ( ) hero . moveLeft ( ) h" at bounding box center [687, 294] width 300 height 329
type textarea "h"
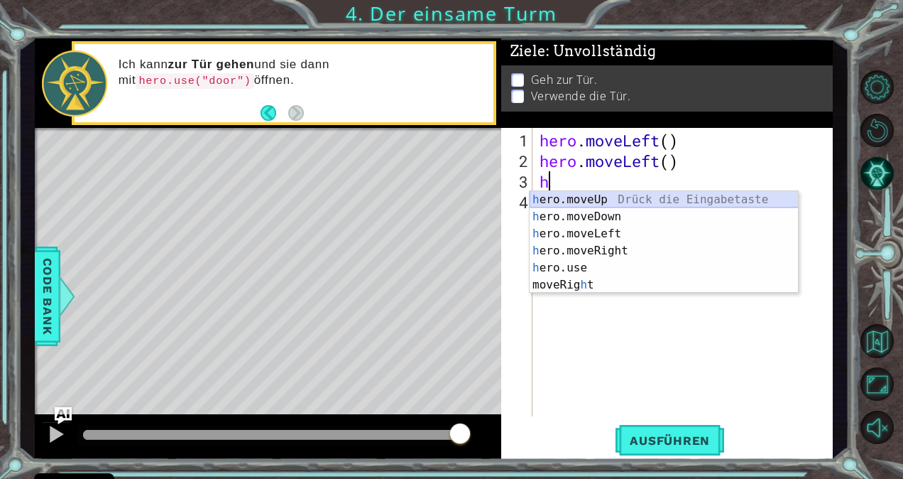
click at [610, 199] on div "h ero.moveUp Drück die Eingabetaste h ero.moveDown Drück die Eingabetaste h ero…" at bounding box center [664, 259] width 269 height 136
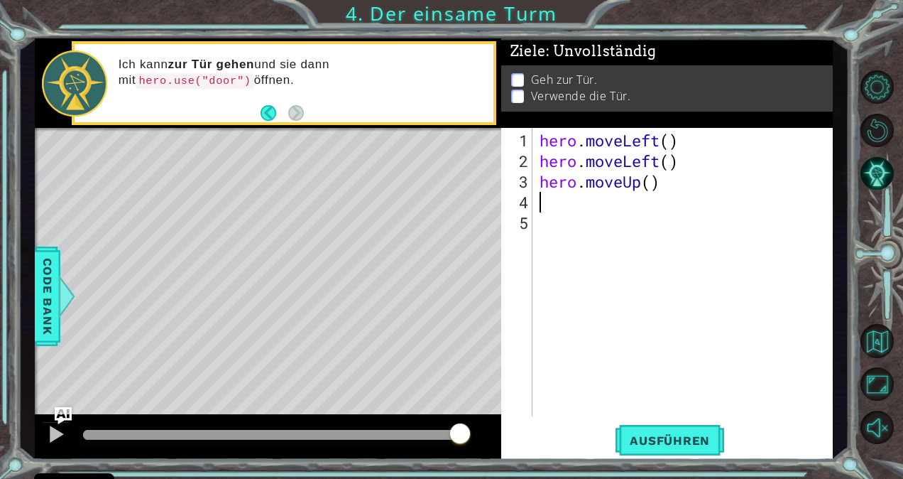
type textarea "h"
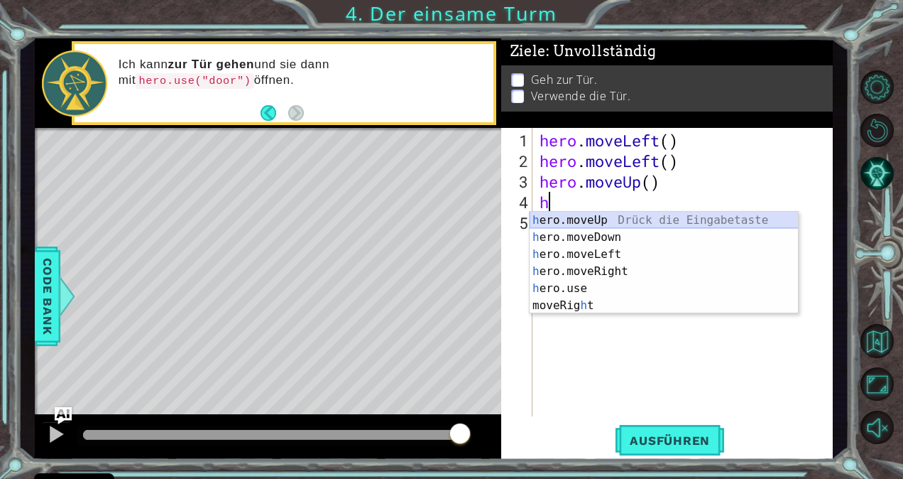
click at [604, 213] on div "h ero.moveUp Drück die Eingabetaste h ero.moveDown Drück die Eingabetaste h ero…" at bounding box center [664, 280] width 269 height 136
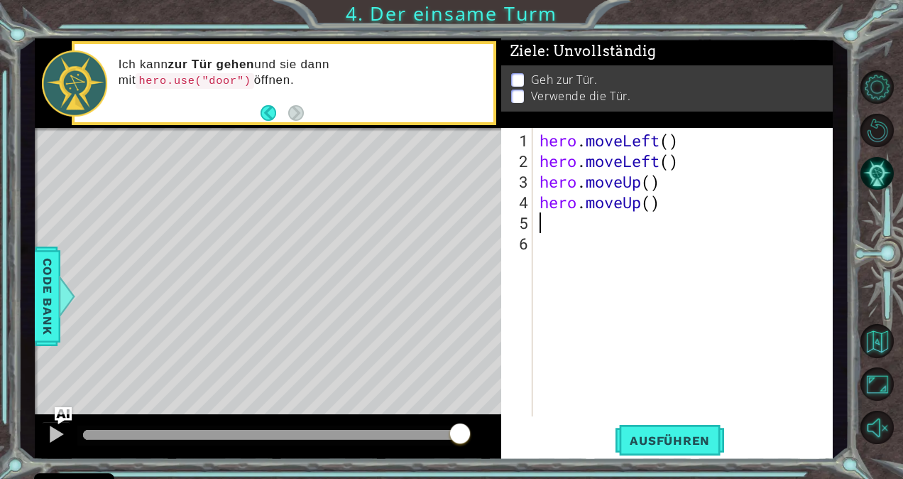
type textarea "h"
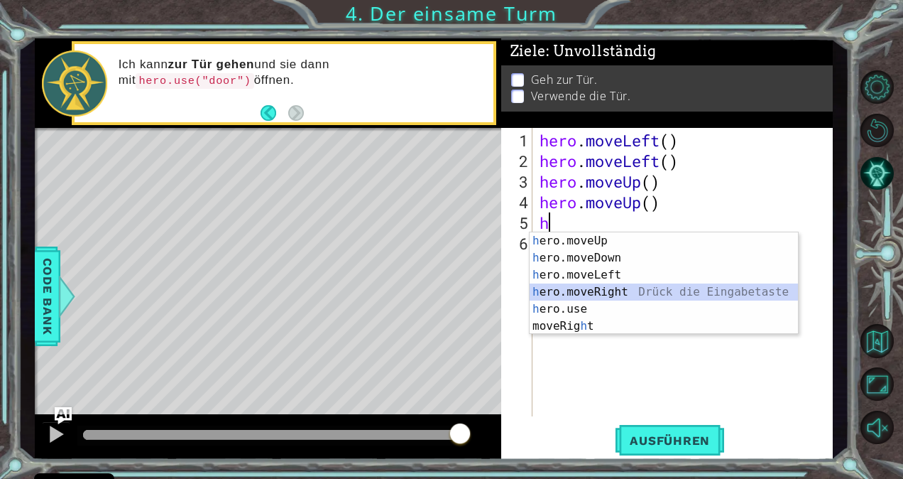
click at [606, 288] on div "h ero.moveUp Drück die Eingabetaste h ero.moveDown Drück die Eingabetaste h ero…" at bounding box center [664, 300] width 269 height 136
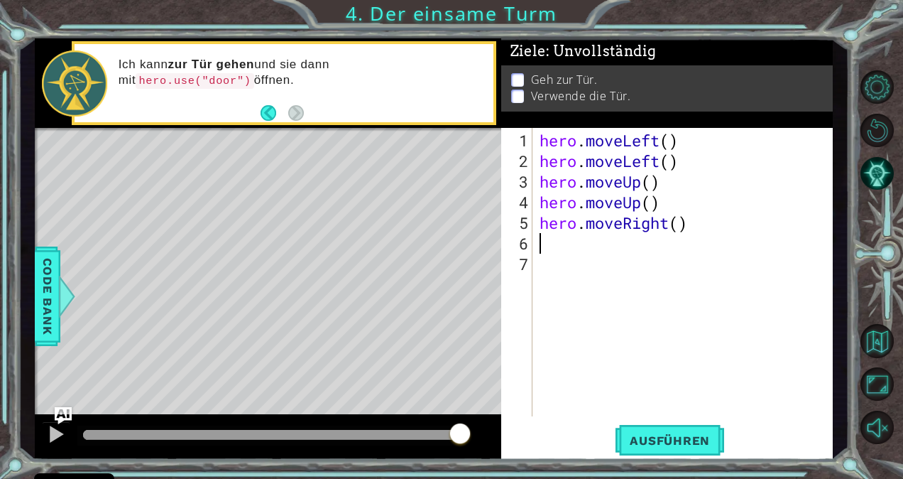
type textarea "h"
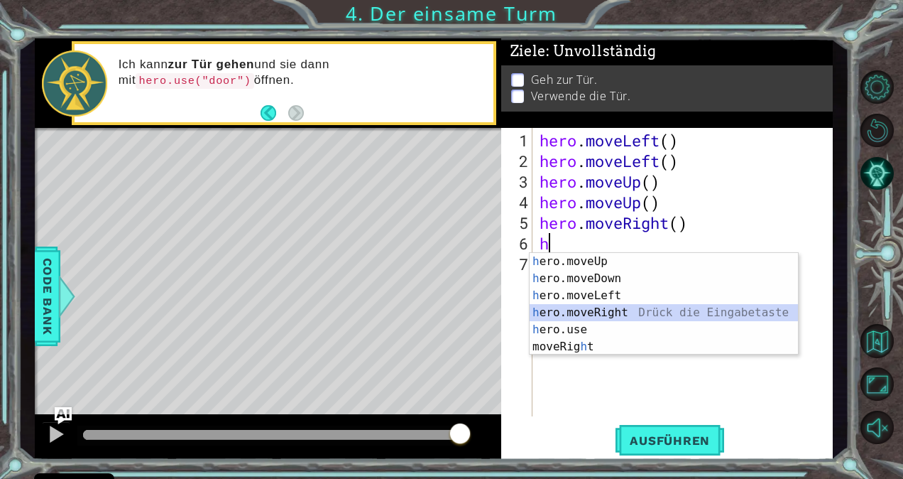
click at [609, 305] on div "h ero.moveUp Drück die Eingabetaste h ero.moveDown Drück die Eingabetaste h ero…" at bounding box center [664, 321] width 269 height 136
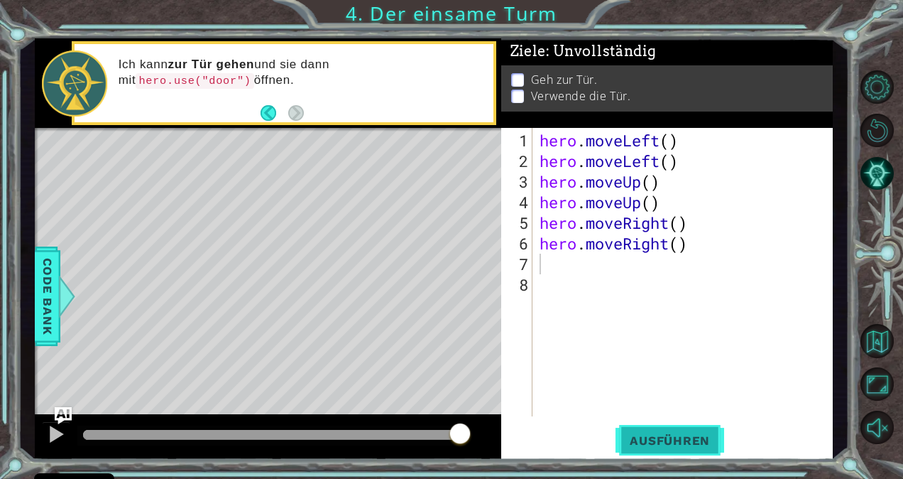
click at [684, 440] on span "Ausführen" at bounding box center [670, 440] width 109 height 14
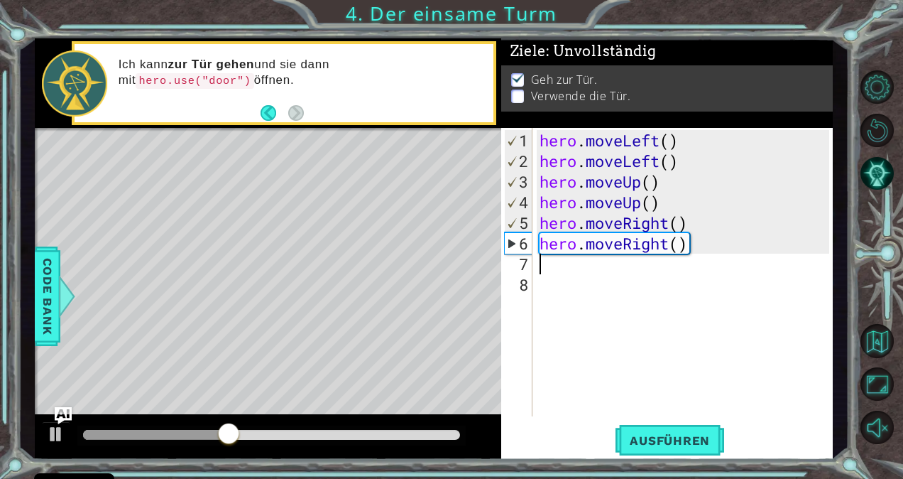
type textarea "h"
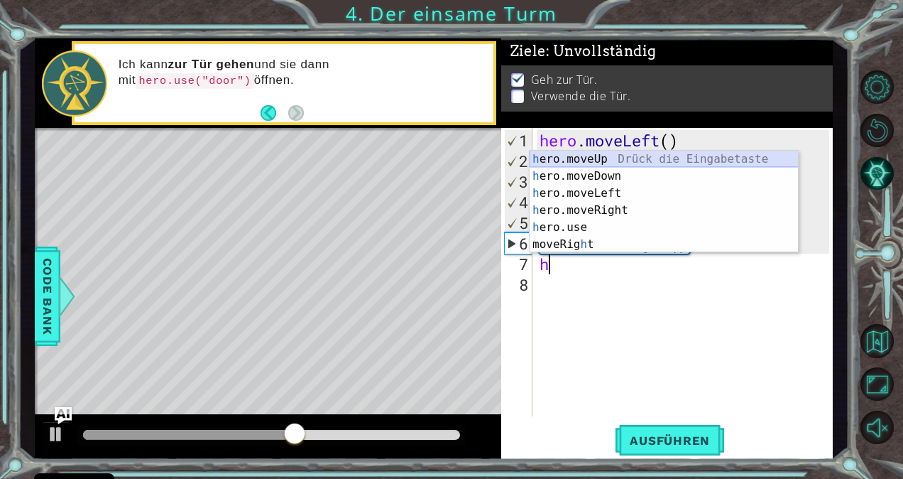
click at [598, 156] on div "h ero.moveUp Drück die Eingabetaste h ero.moveDown Drück die Eingabetaste h ero…" at bounding box center [664, 219] width 269 height 136
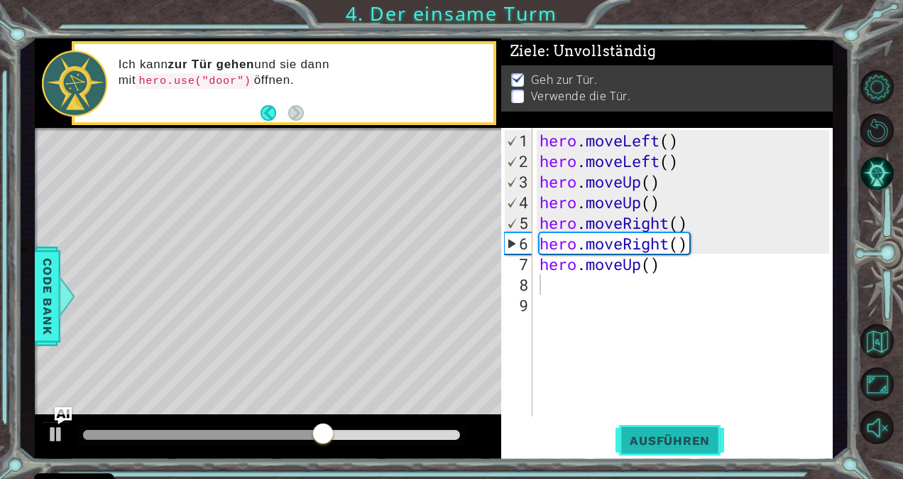
click at [670, 440] on span "Ausführen" at bounding box center [670, 440] width 109 height 14
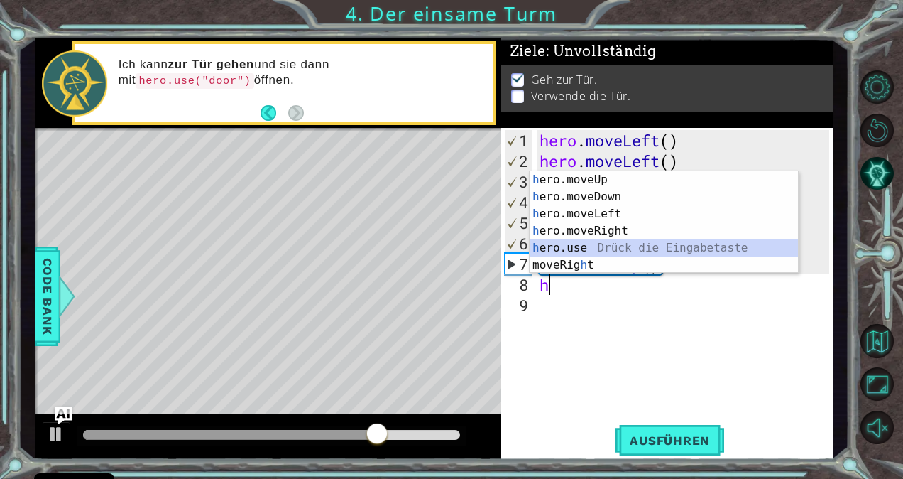
click at [593, 246] on div "h ero.moveUp Drück die Eingabetaste h ero.moveDown Drück die Eingabetaste h ero…" at bounding box center [664, 239] width 269 height 136
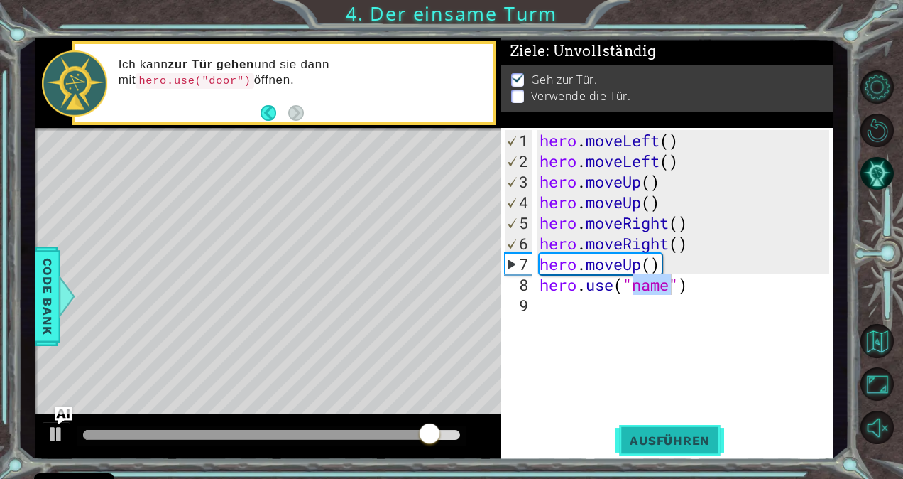
click at [677, 436] on span "Ausführen" at bounding box center [670, 440] width 109 height 14
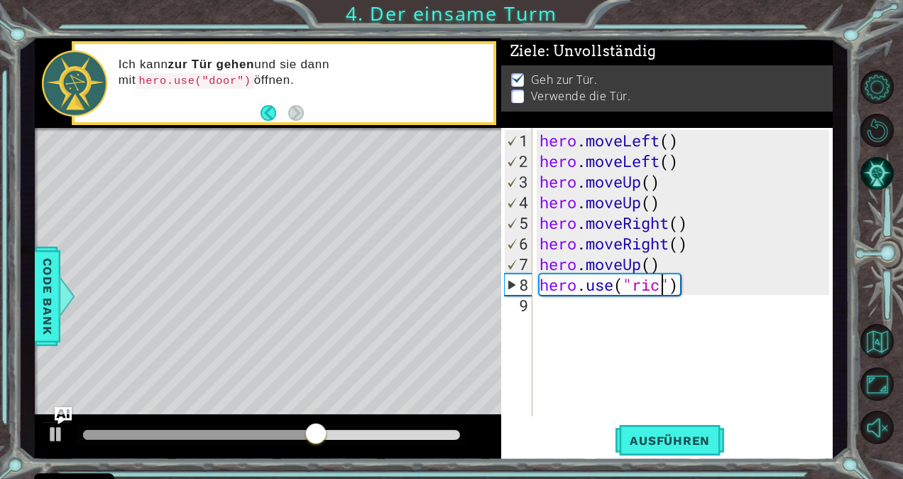
scroll to position [0, 6]
click at [658, 434] on span "Ausführen" at bounding box center [670, 440] width 109 height 14
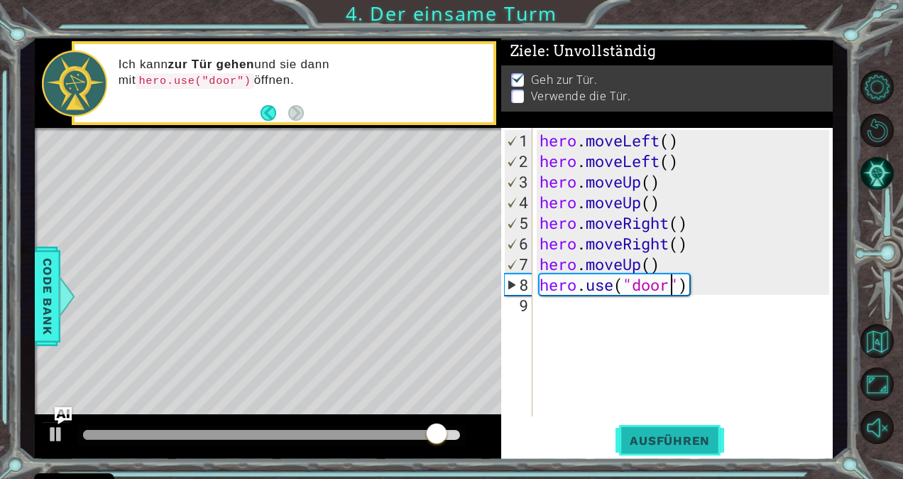
type textarea "hero.use("door")"
click at [667, 426] on button "Ausführen" at bounding box center [670, 439] width 109 height 33
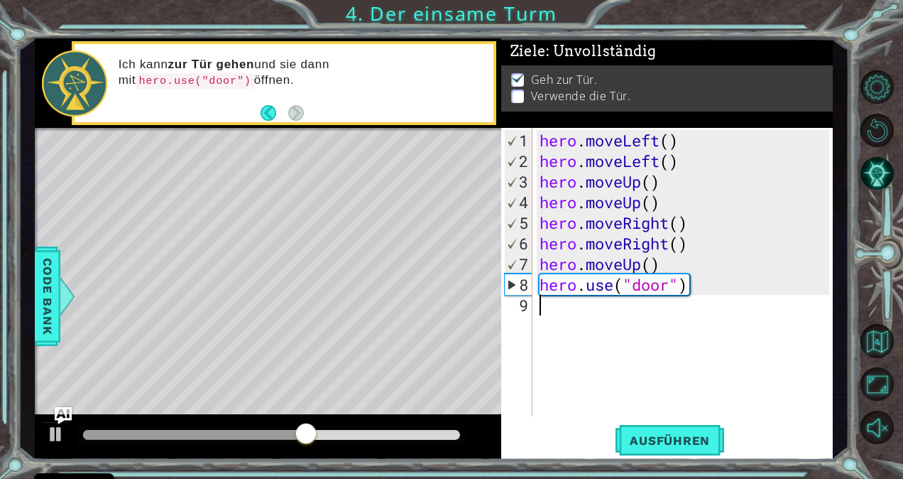
click at [638, 332] on div "hero . moveLeft ( ) hero . moveLeft ( ) hero . moveUp ( ) hero . moveUp ( ) her…" at bounding box center [687, 294] width 300 height 329
type textarea "h"
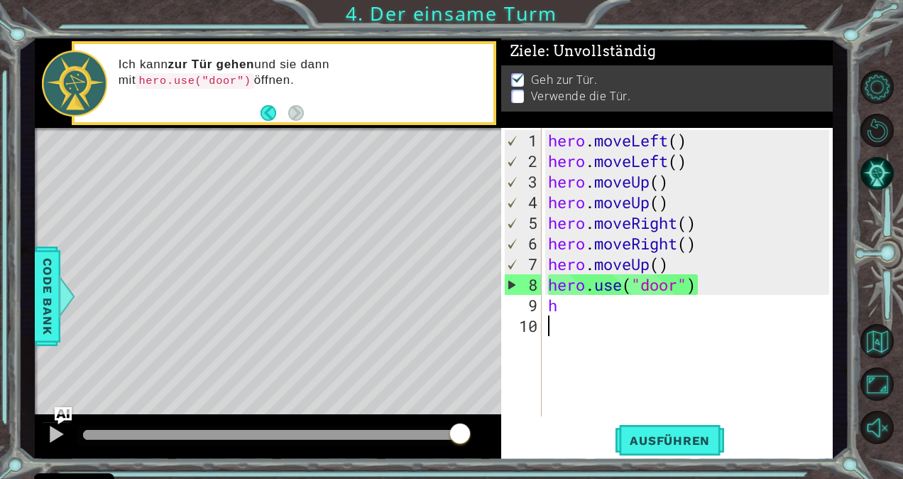
click at [595, 317] on div "hero . moveLeft ( ) hero . moveLeft ( ) hero . moveUp ( ) hero . moveUp ( ) her…" at bounding box center [690, 294] width 291 height 329
click at [318, 285] on div "Level Map" at bounding box center [363, 337] width 656 height 418
